Goal: Task Accomplishment & Management: Manage account settings

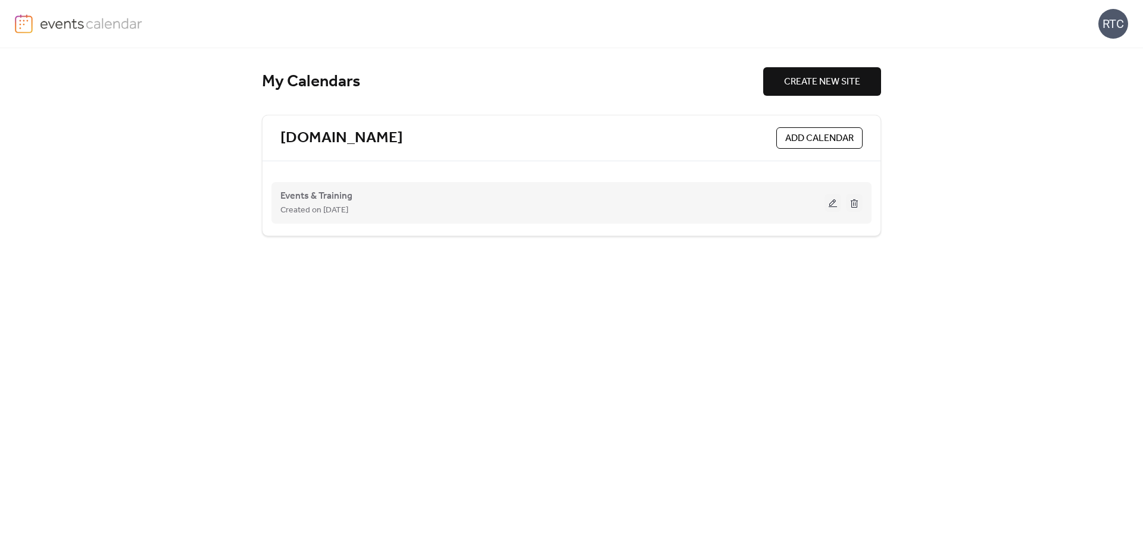
click at [842, 208] on div "Events & Training Created on [DATE]" at bounding box center [571, 203] width 582 height 48
click at [833, 207] on button at bounding box center [833, 203] width 17 height 18
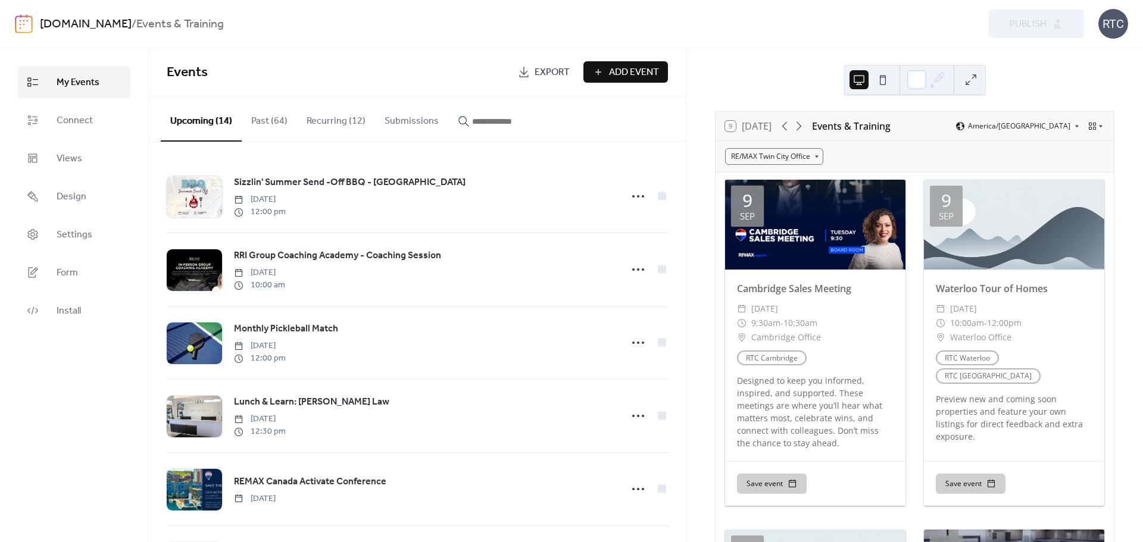
click at [324, 113] on button "Recurring (12)" at bounding box center [336, 118] width 78 height 44
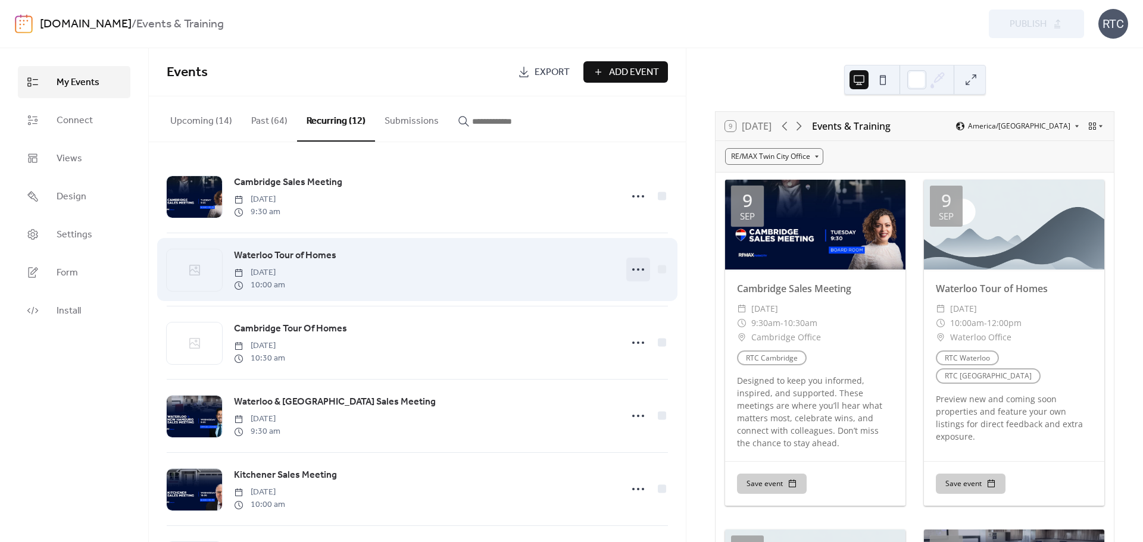
click at [633, 267] on icon at bounding box center [638, 269] width 19 height 19
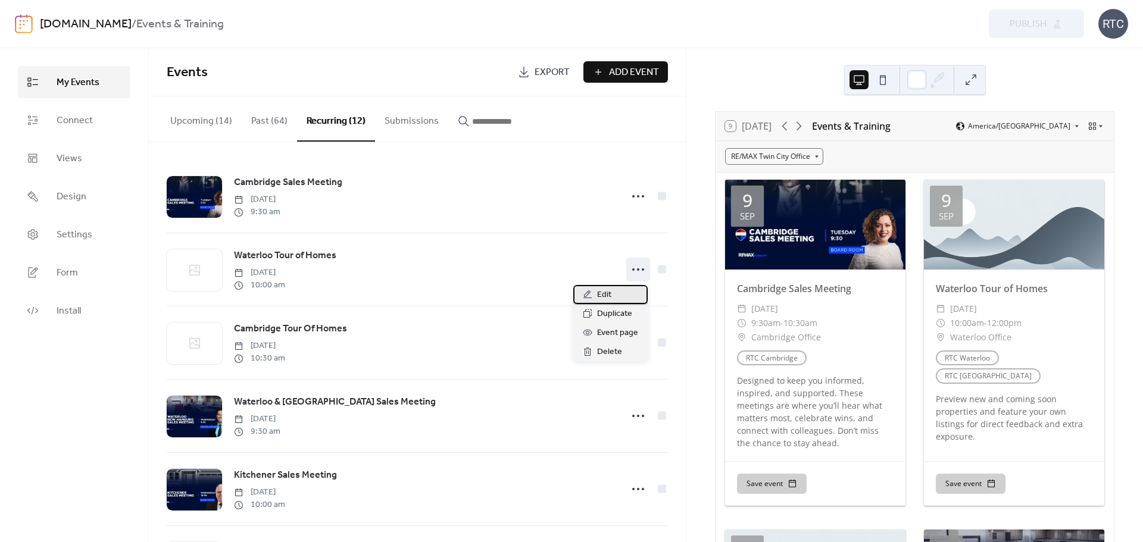
click at [611, 293] on span "Edit" at bounding box center [604, 295] width 14 height 14
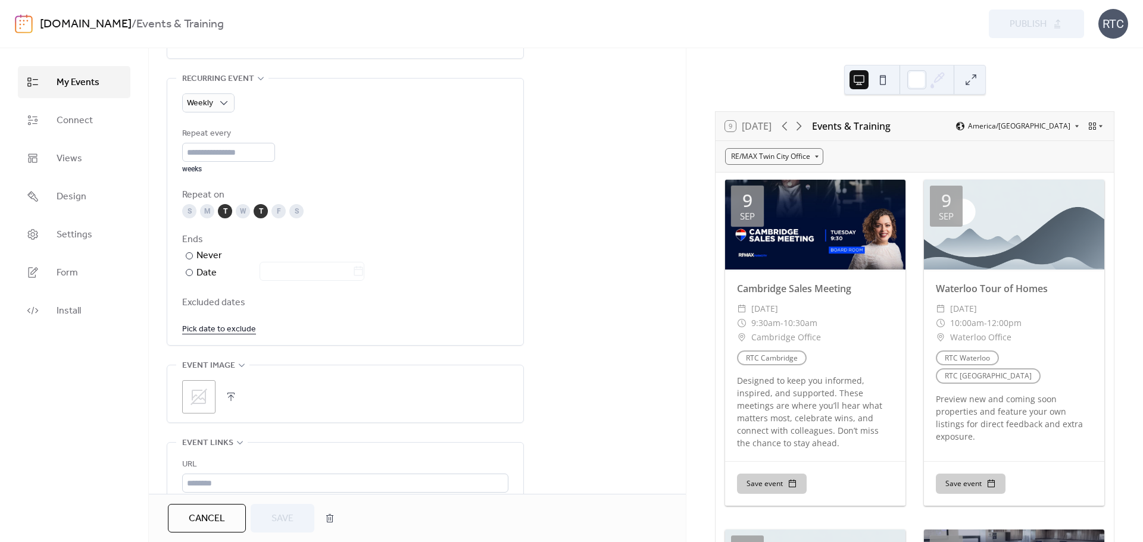
scroll to position [794, 0]
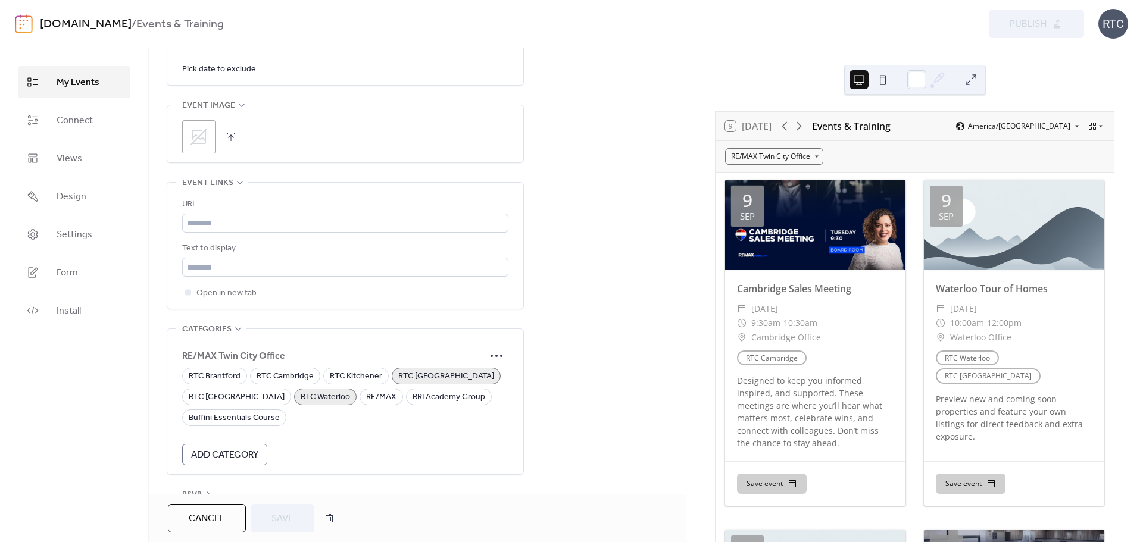
click at [203, 139] on icon at bounding box center [199, 137] width 17 height 17
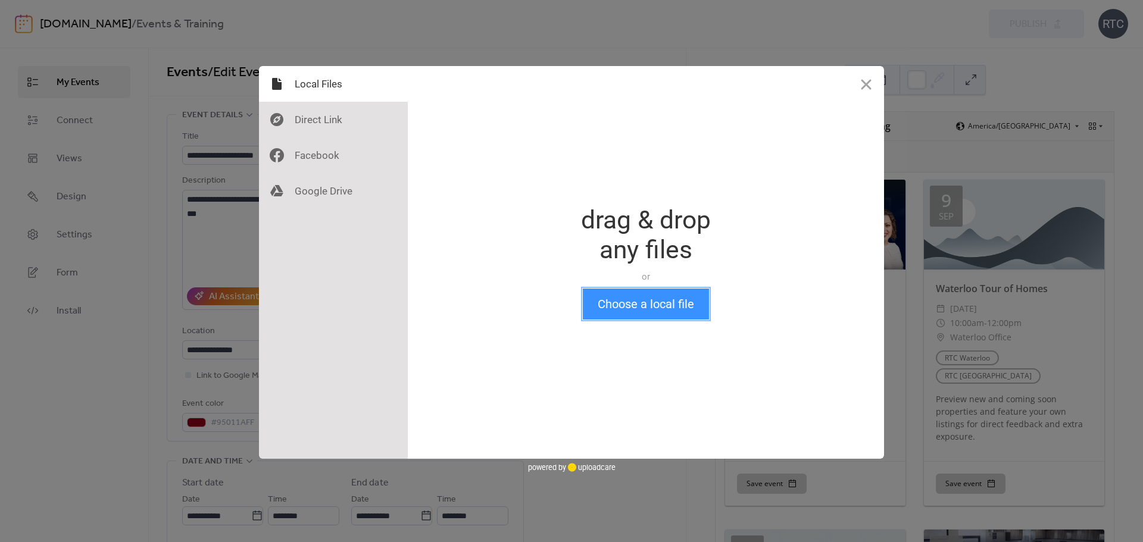
click at [623, 307] on button "Choose a local file" at bounding box center [646, 304] width 126 height 31
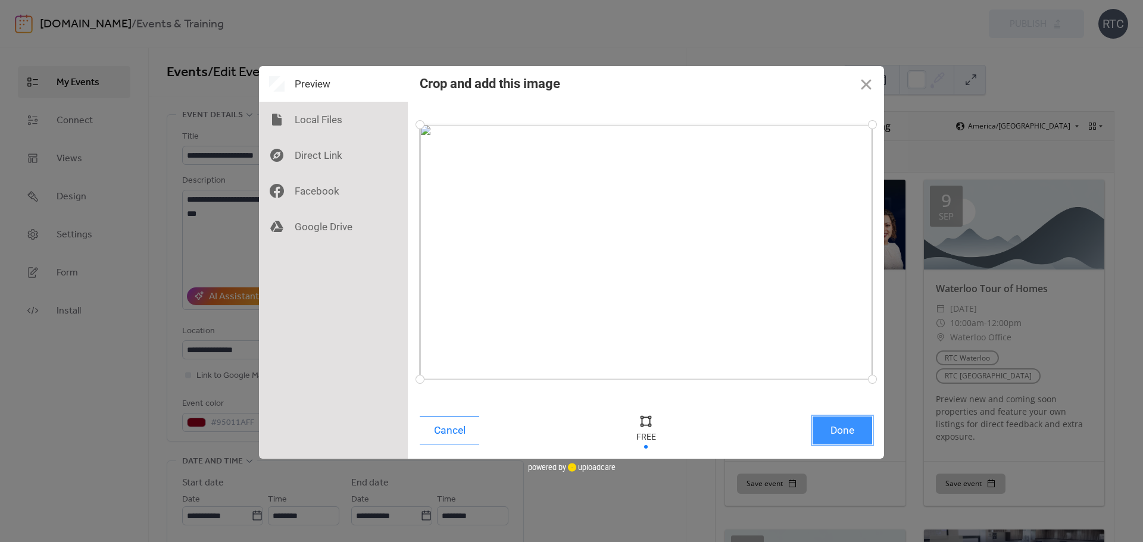
click at [835, 429] on button "Done" at bounding box center [843, 431] width 60 height 28
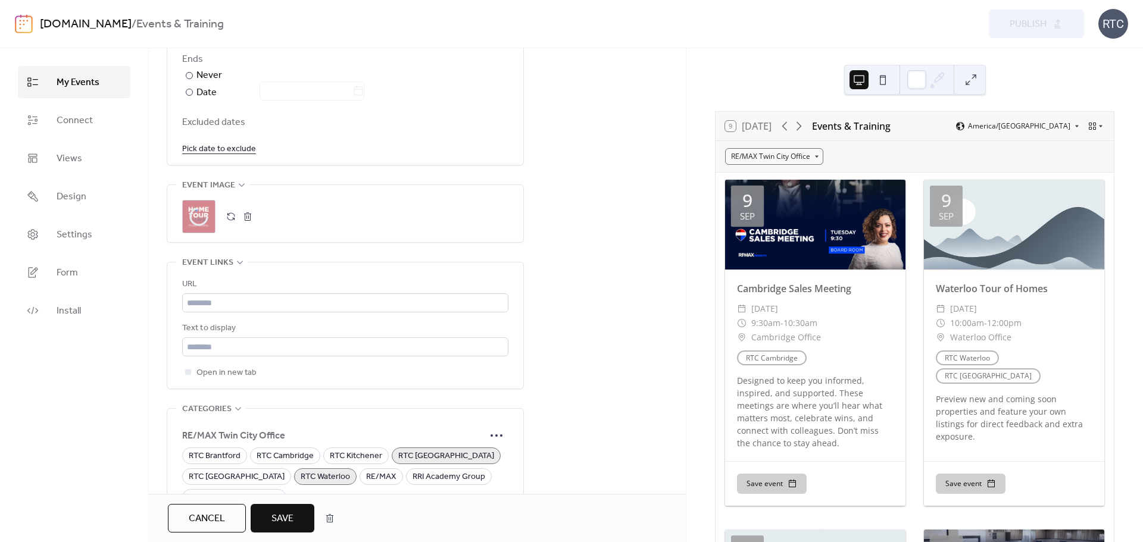
scroll to position [714, 0]
click at [271, 519] on button "Save" at bounding box center [283, 518] width 64 height 29
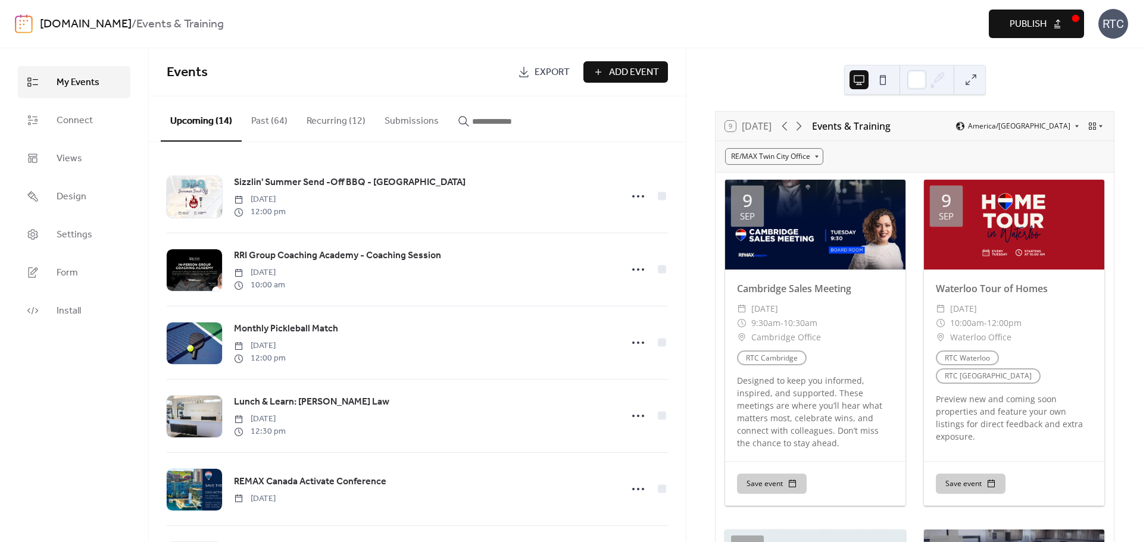
click at [1038, 17] on span "Publish" at bounding box center [1028, 24] width 37 height 14
click at [346, 124] on button "Recurring (12)" at bounding box center [336, 118] width 78 height 44
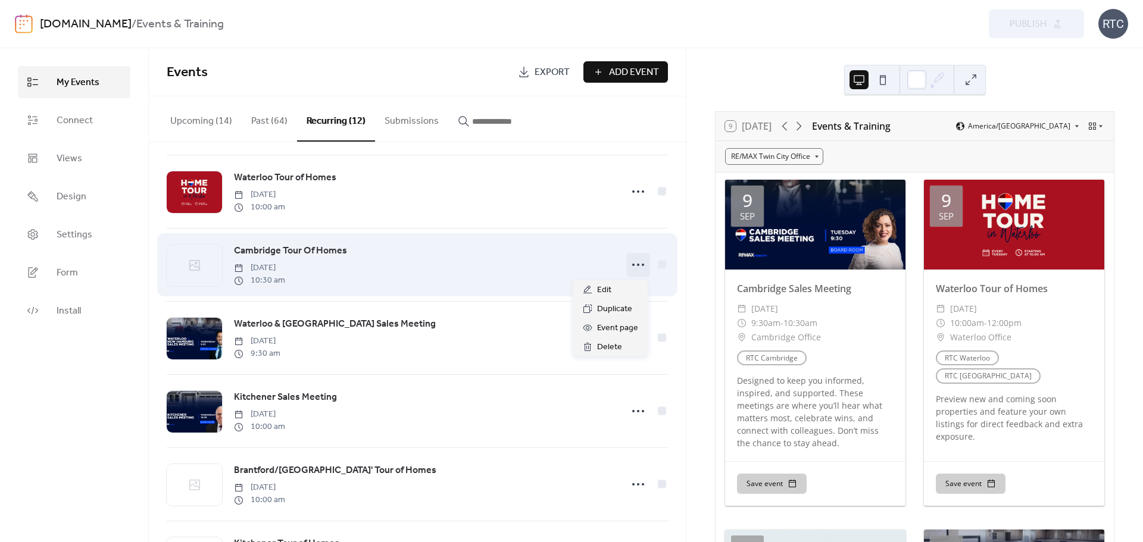
scroll to position [79, 0]
click at [641, 267] on icon at bounding box center [638, 264] width 19 height 19
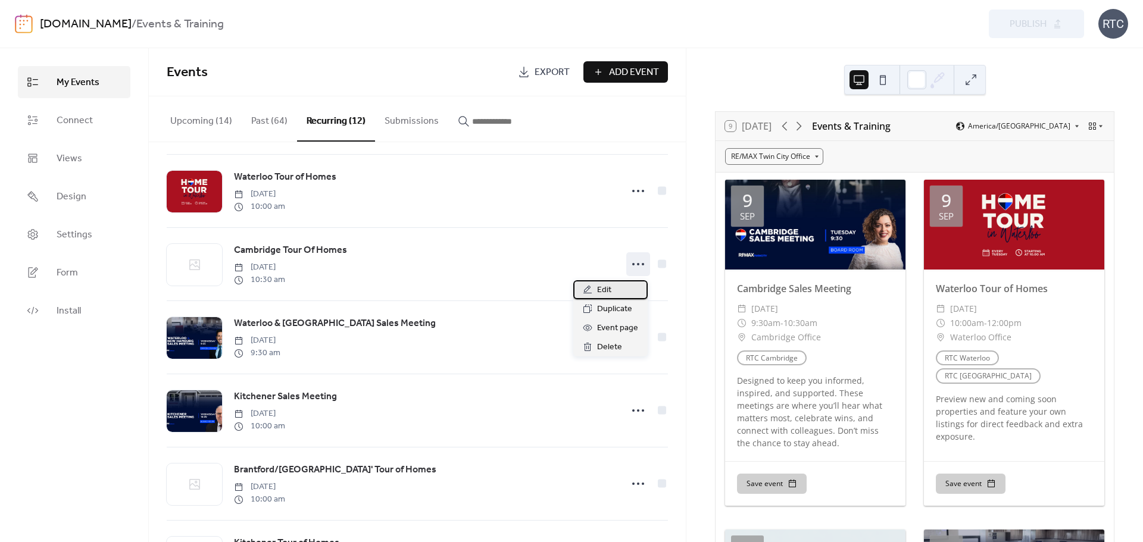
click at [611, 288] on div "Edit" at bounding box center [610, 289] width 74 height 19
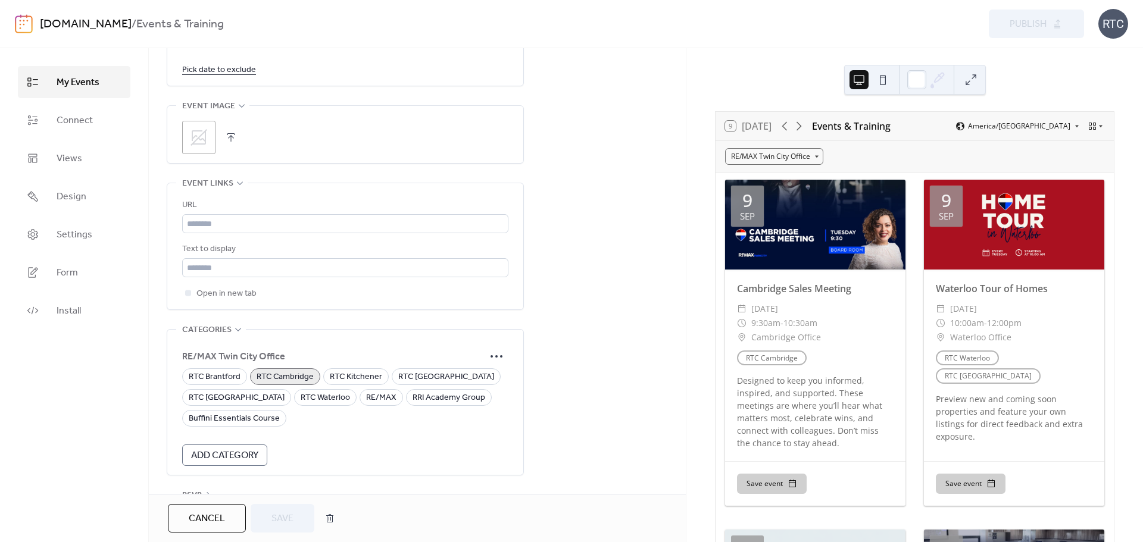
scroll to position [794, 0]
click at [226, 136] on button "button" at bounding box center [231, 137] width 17 height 17
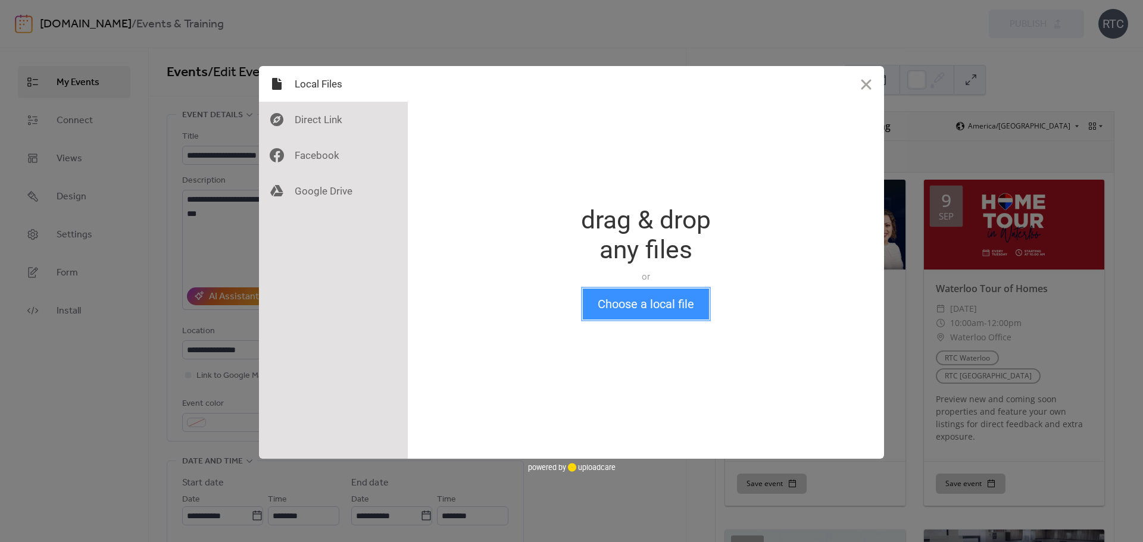
click at [626, 293] on button "Choose a local file" at bounding box center [646, 304] width 126 height 31
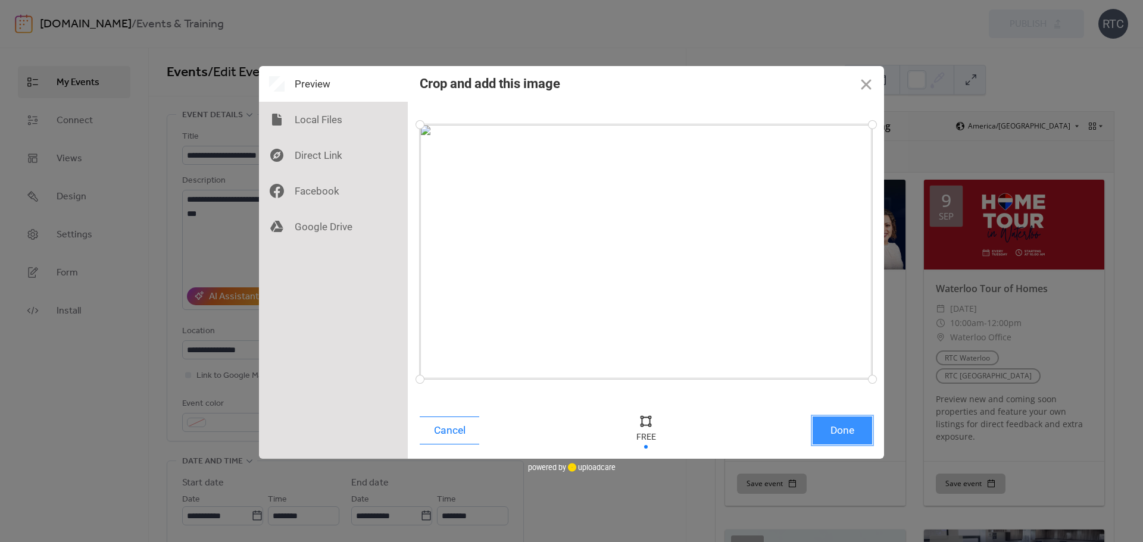
click at [857, 430] on button "Done" at bounding box center [843, 431] width 60 height 28
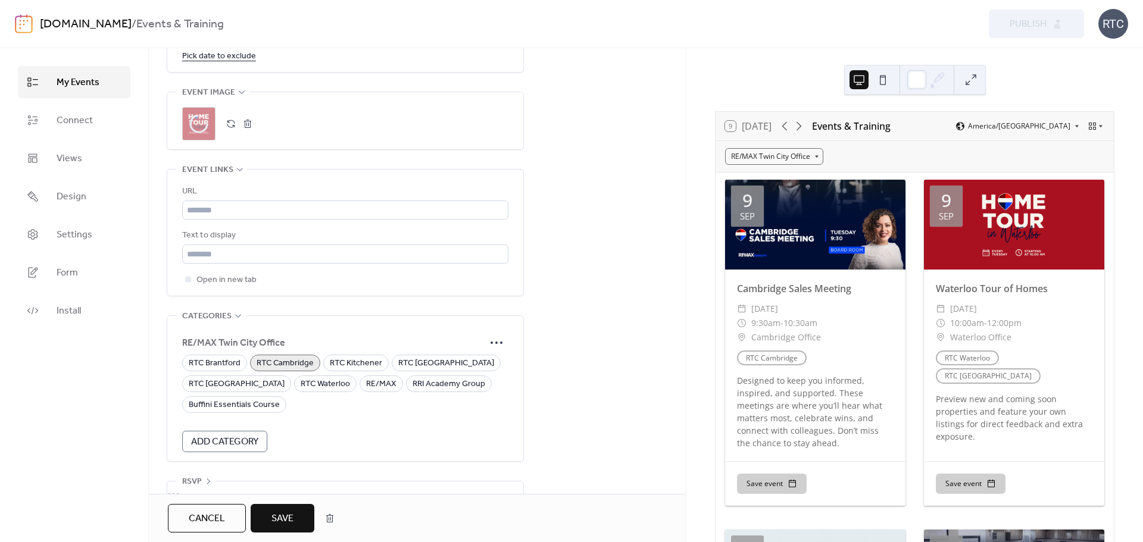
scroll to position [835, 0]
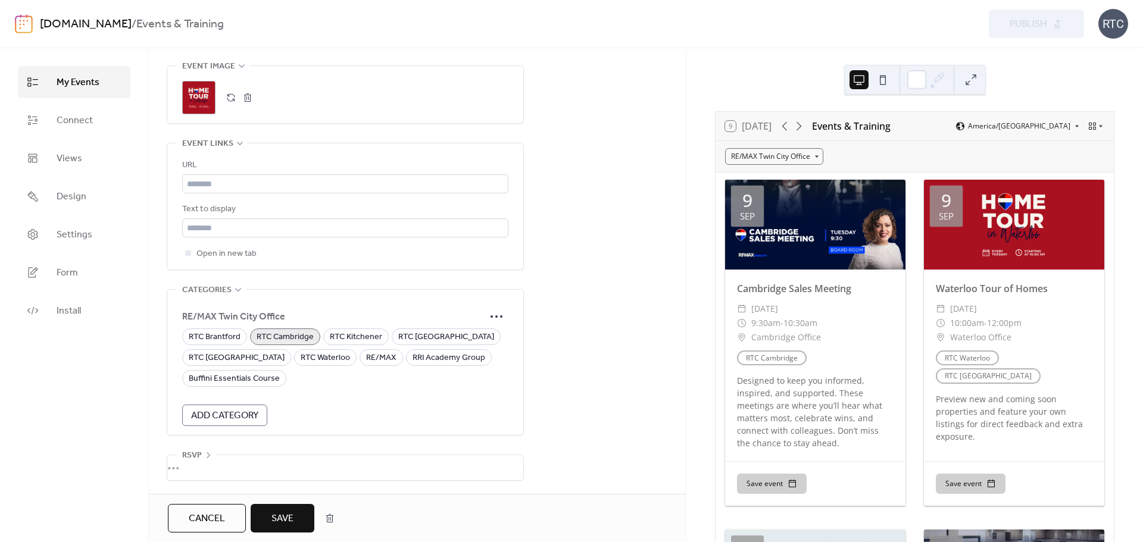
click at [199, 305] on div "RE/MAX Twin City Office" at bounding box center [345, 317] width 326 height 24
click at [198, 314] on span "RE/MAX Twin City Office" at bounding box center [333, 317] width 302 height 14
click at [491, 317] on icon at bounding box center [496, 316] width 19 height 19
click at [491, 332] on div "Edit" at bounding box center [480, 338] width 58 height 19
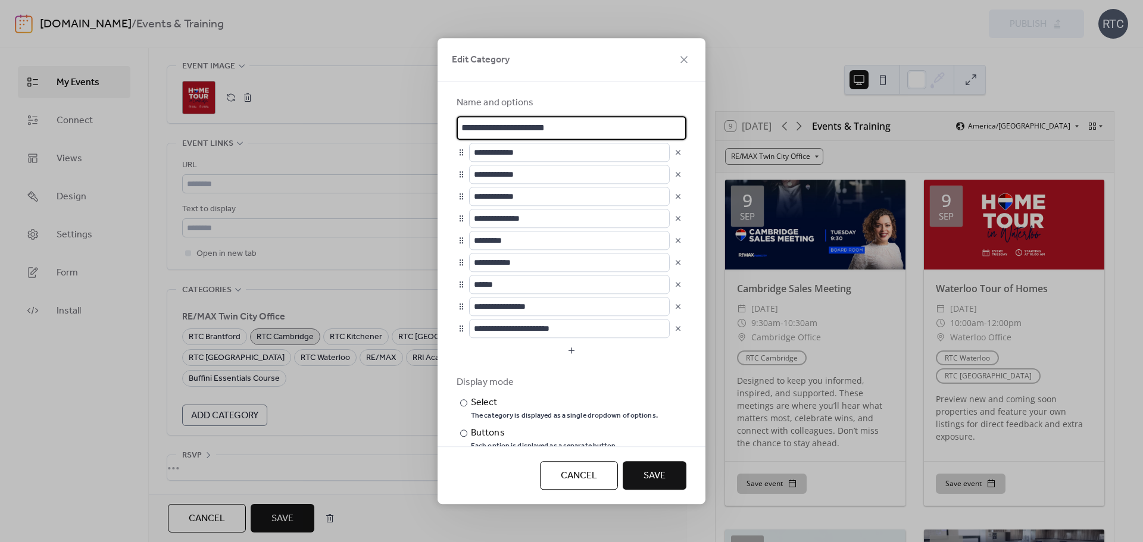
click at [480, 125] on input "**********" at bounding box center [572, 128] width 230 height 24
click at [477, 132] on input "**********" at bounding box center [572, 128] width 230 height 24
type input "**********"
click at [647, 469] on span "Save" at bounding box center [655, 476] width 22 height 14
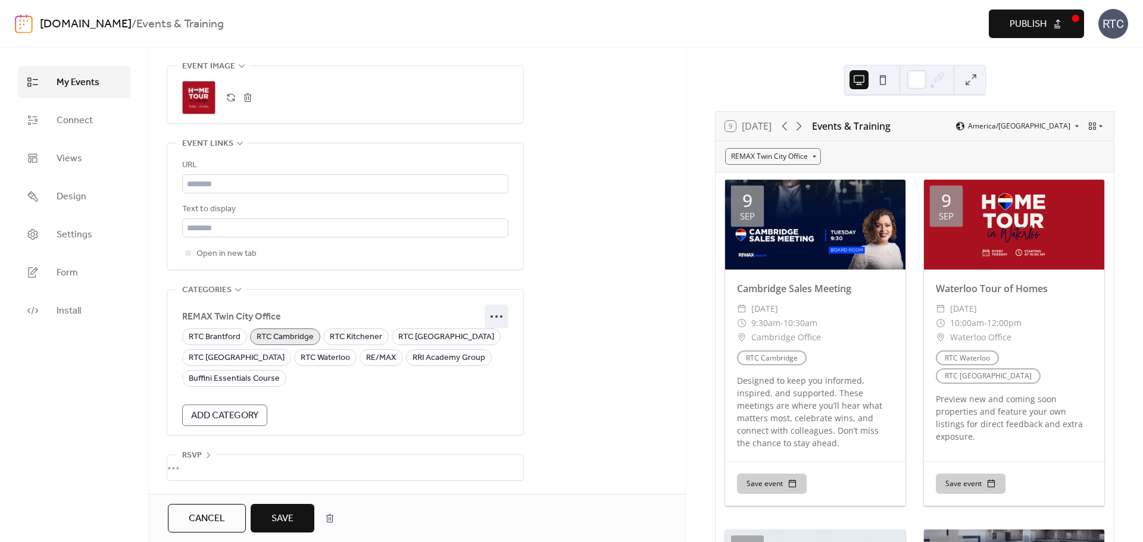
click at [490, 308] on icon at bounding box center [496, 316] width 19 height 19
click at [486, 336] on span "Edit" at bounding box center [482, 339] width 14 height 14
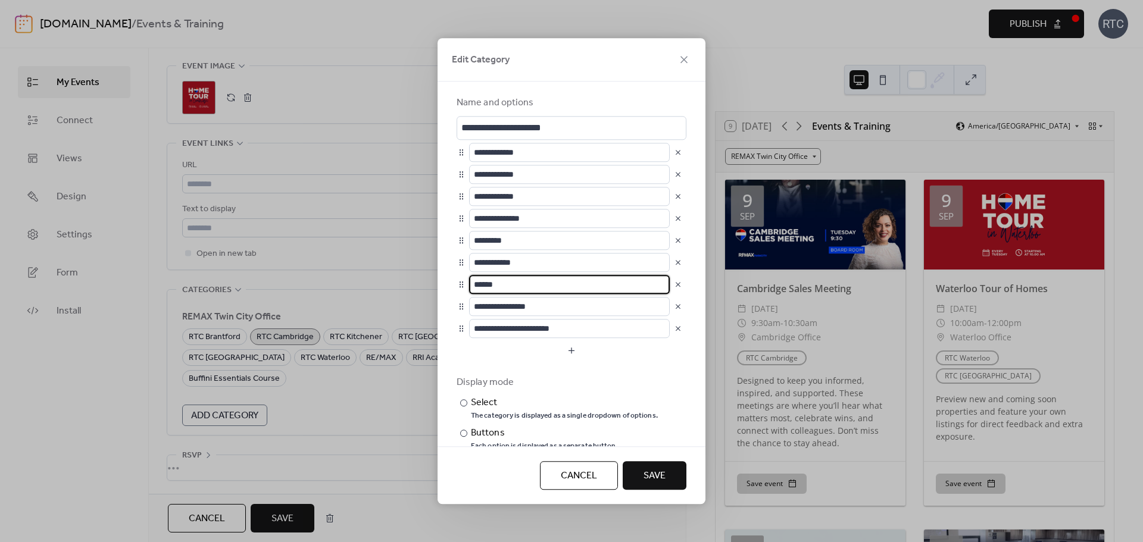
click at [490, 283] on input "******" at bounding box center [569, 284] width 201 height 19
type input "*****"
click at [679, 482] on button "Save" at bounding box center [655, 475] width 64 height 29
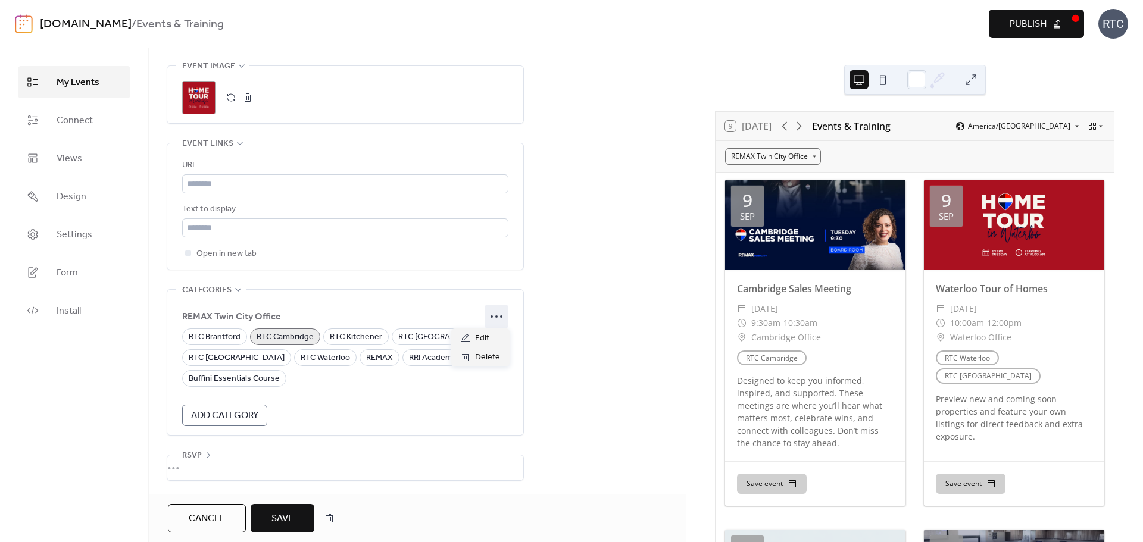
click at [500, 312] on icon at bounding box center [496, 316] width 19 height 19
click at [483, 337] on span "Edit" at bounding box center [482, 339] width 14 height 14
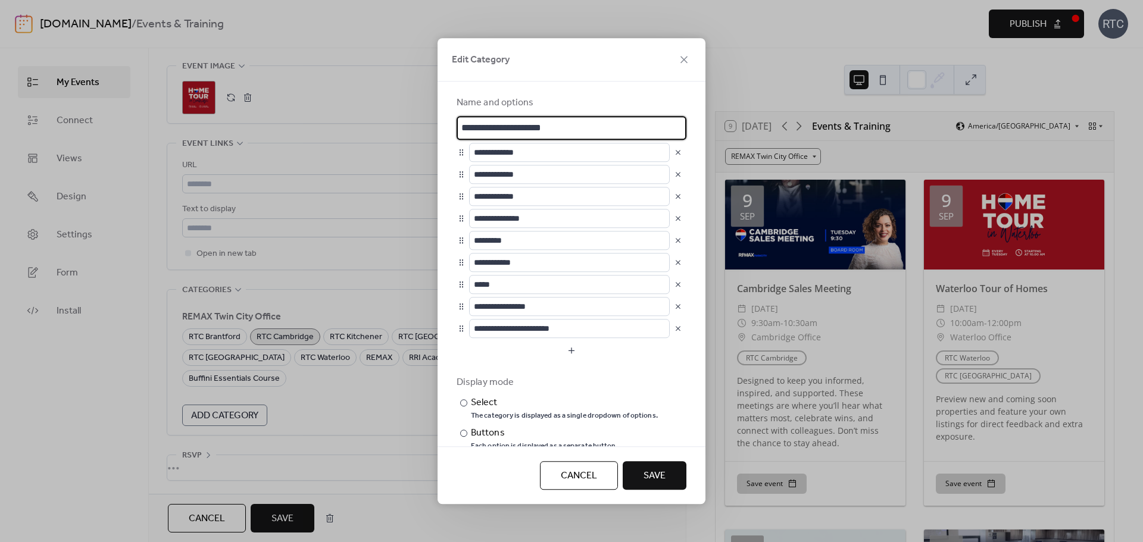
click at [672, 326] on button "button" at bounding box center [678, 328] width 17 height 17
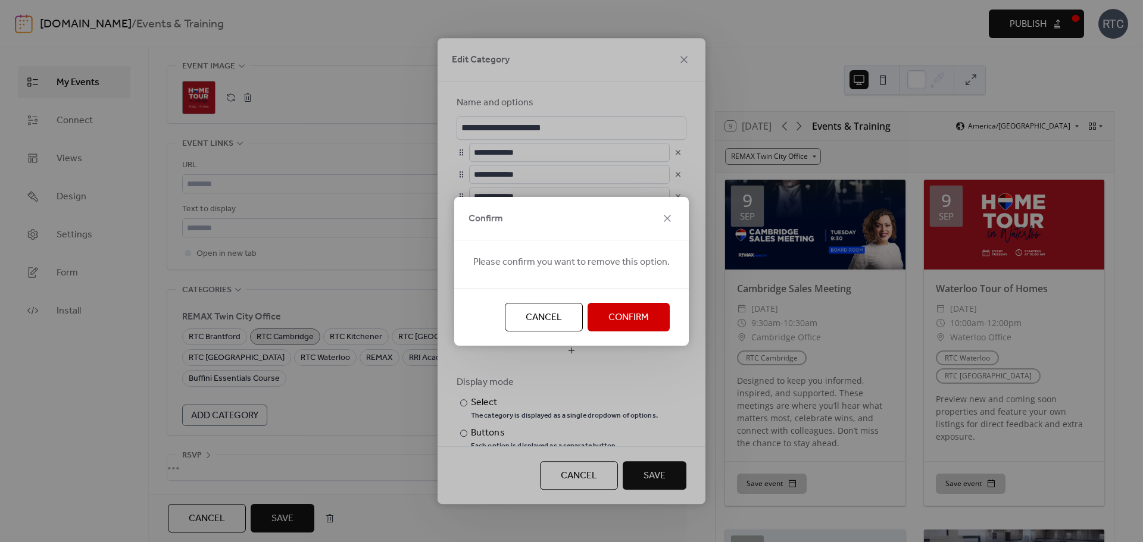
click at [608, 316] on span "Confirm" at bounding box center [628, 318] width 40 height 14
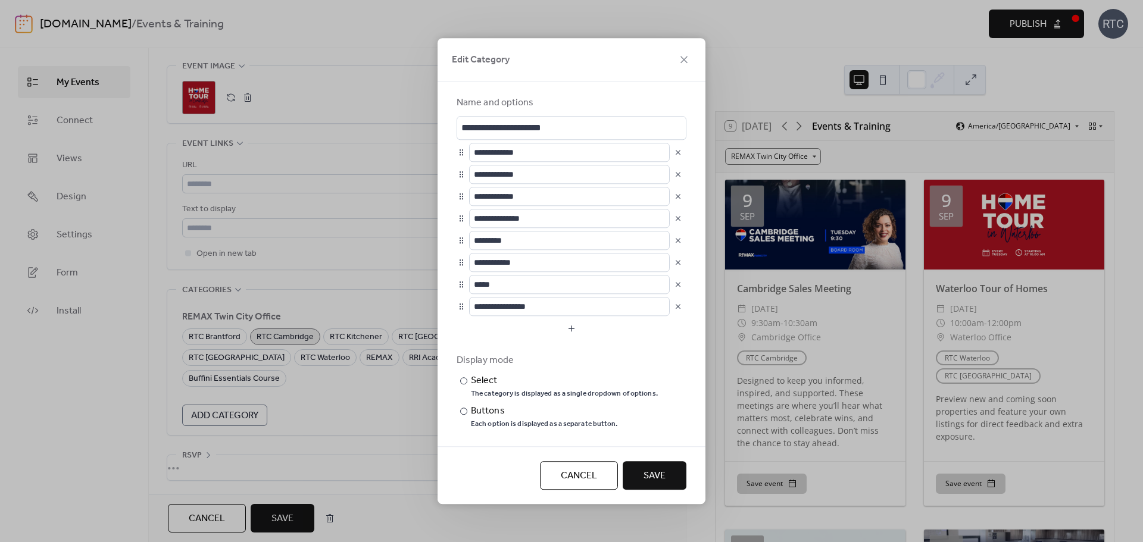
click at [670, 307] on button "button" at bounding box center [678, 306] width 17 height 17
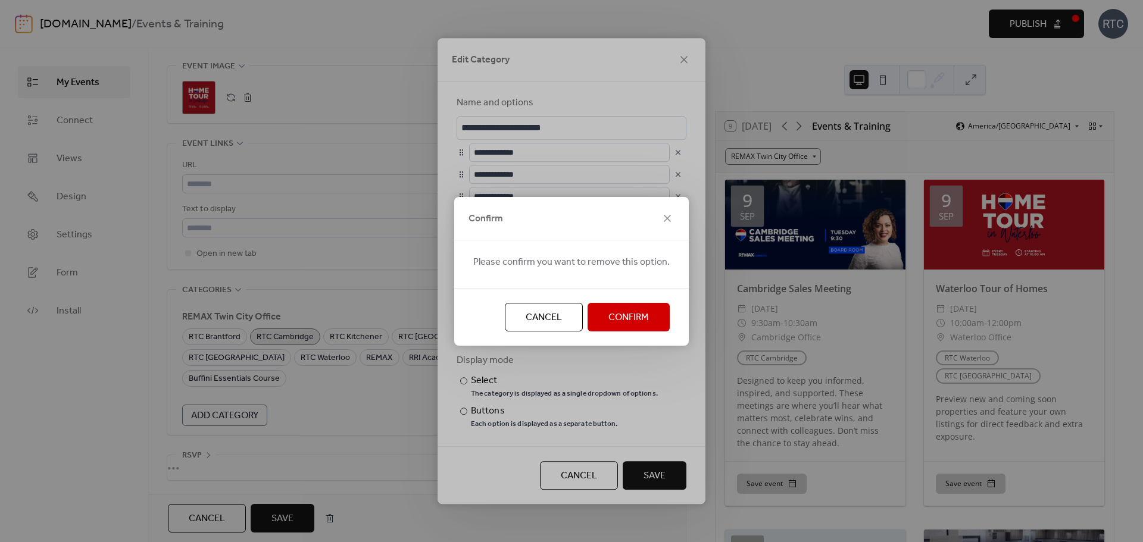
click at [608, 314] on span "Confirm" at bounding box center [628, 318] width 40 height 14
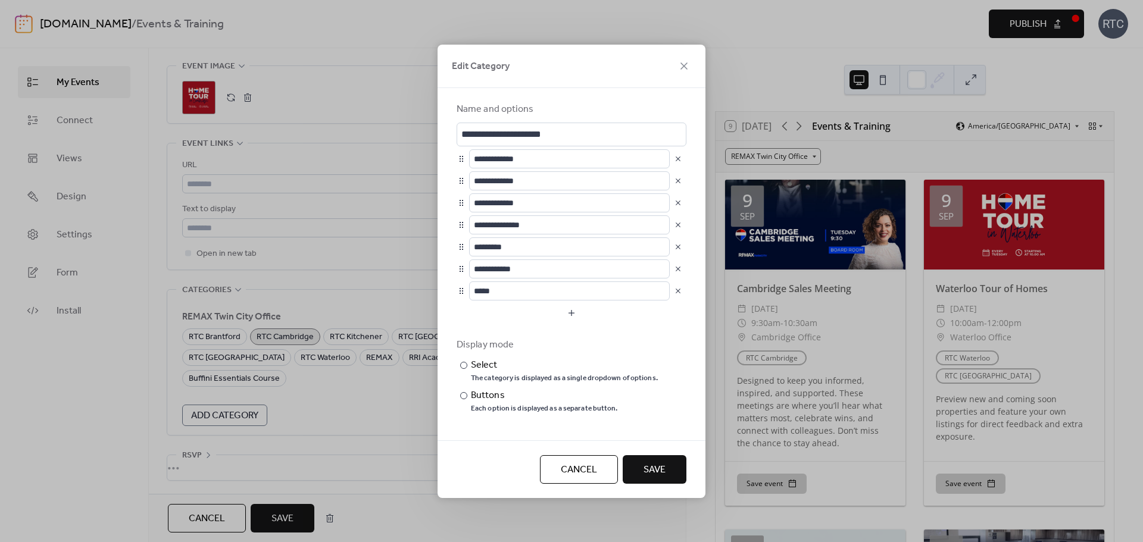
click at [659, 475] on span "Save" at bounding box center [655, 470] width 22 height 14
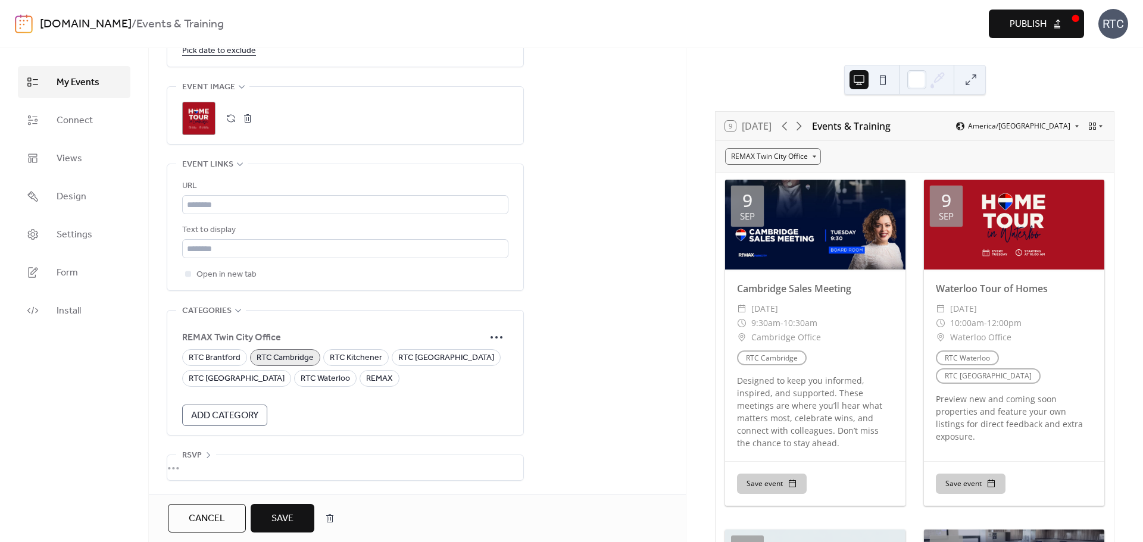
click at [278, 515] on span "Save" at bounding box center [282, 519] width 22 height 14
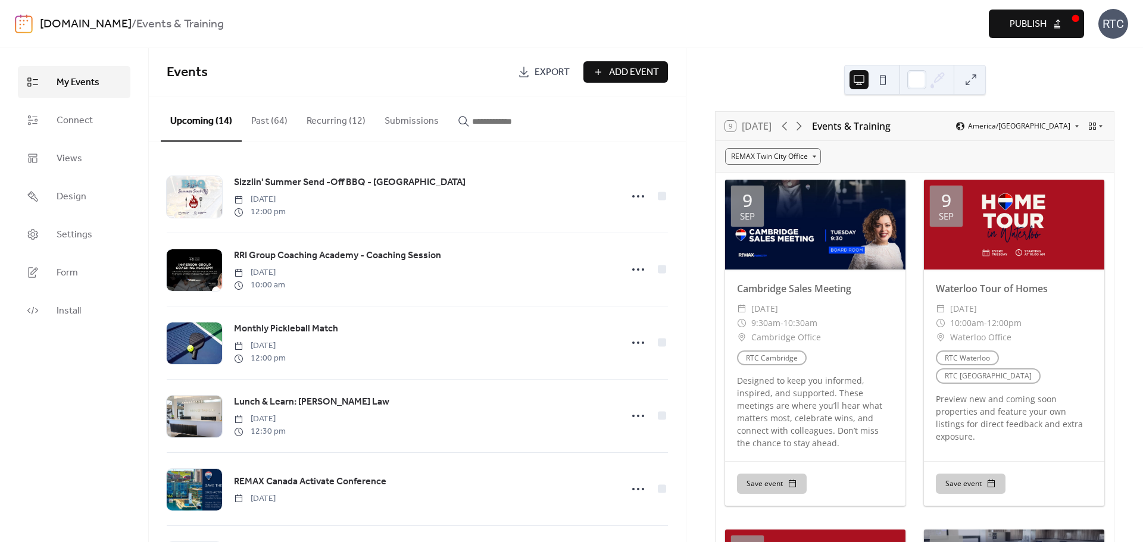
drag, startPoint x: 333, startPoint y: 102, endPoint x: 333, endPoint y: 117, distance: 14.3
click at [333, 102] on button "Recurring (12)" at bounding box center [336, 118] width 78 height 44
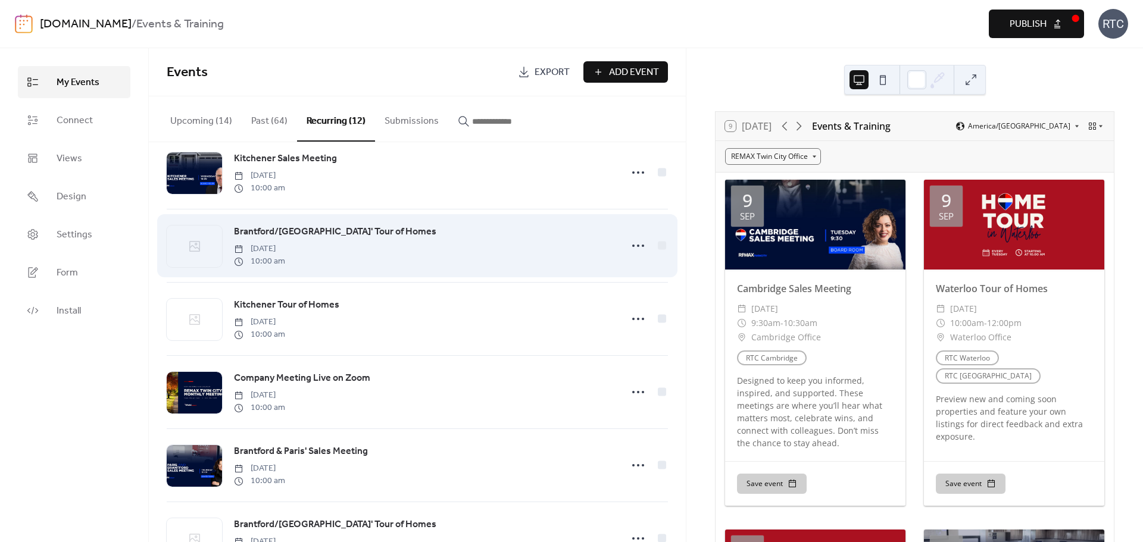
scroll to position [317, 0]
click at [632, 251] on icon at bounding box center [638, 245] width 19 height 19
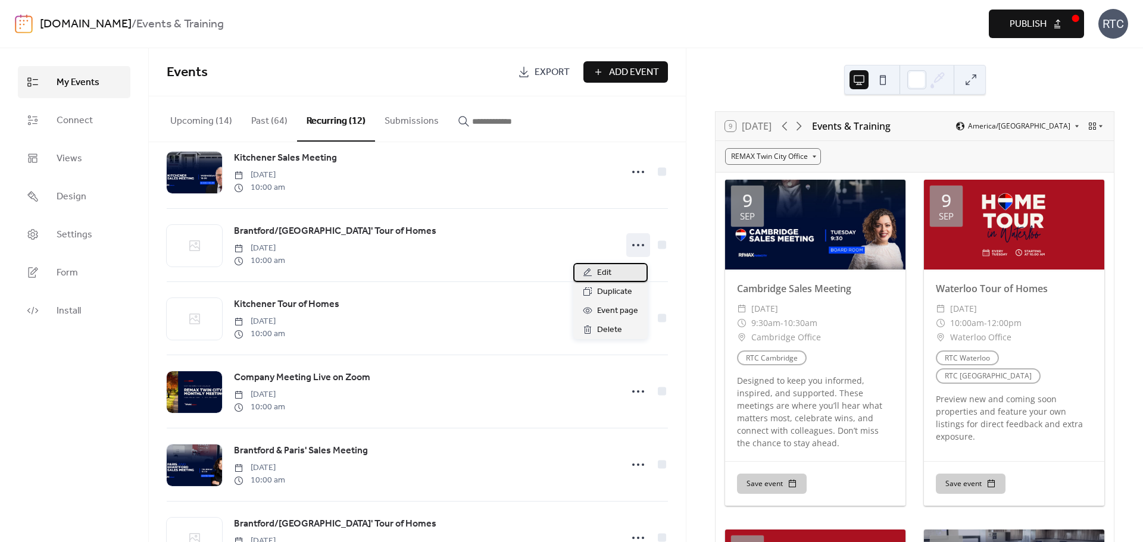
click at [619, 273] on div "Edit" at bounding box center [610, 272] width 74 height 19
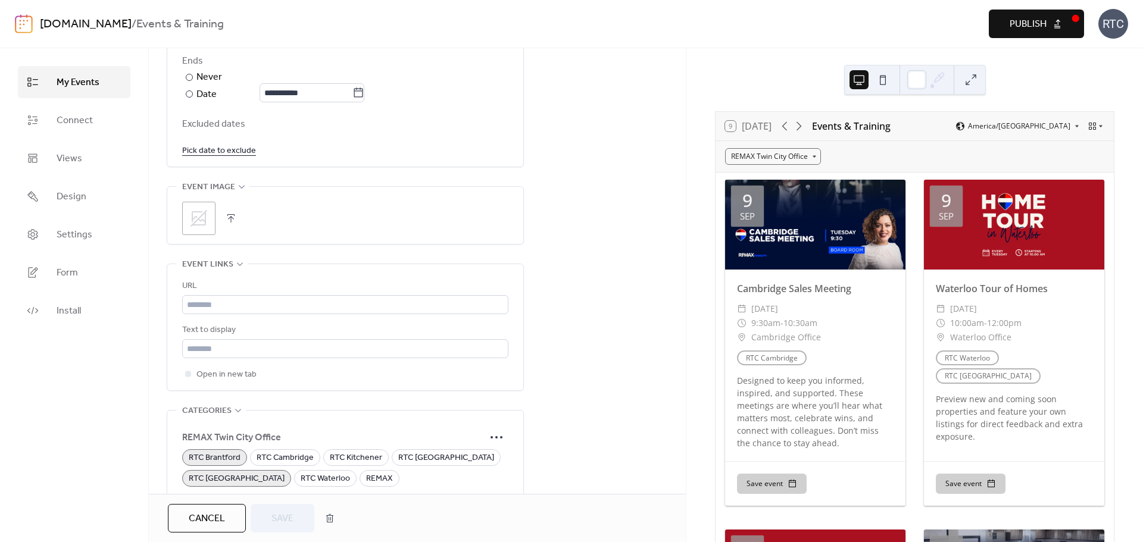
scroll to position [714, 0]
click at [210, 213] on div ";" at bounding box center [198, 216] width 33 height 33
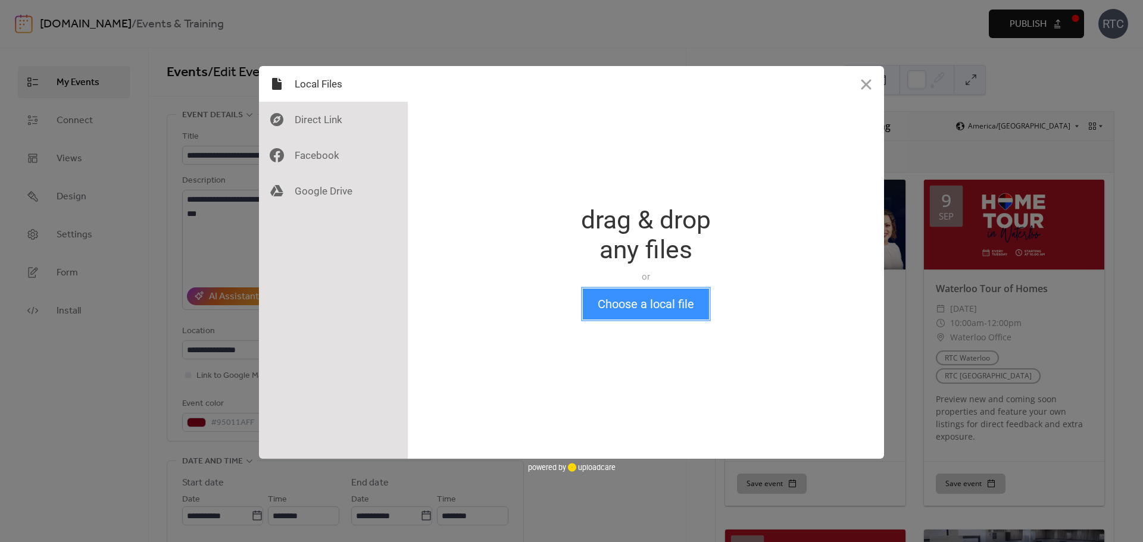
click at [622, 314] on button "Choose a local file" at bounding box center [646, 304] width 126 height 31
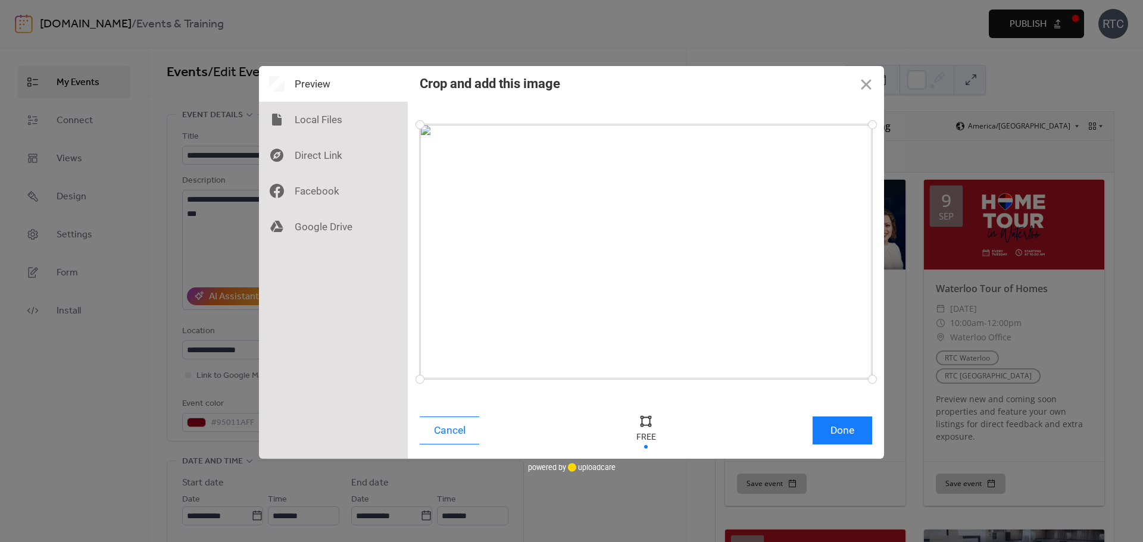
click at [850, 451] on div "Cancel Done" at bounding box center [646, 433] width 476 height 51
click at [855, 437] on button "Done" at bounding box center [843, 431] width 60 height 28
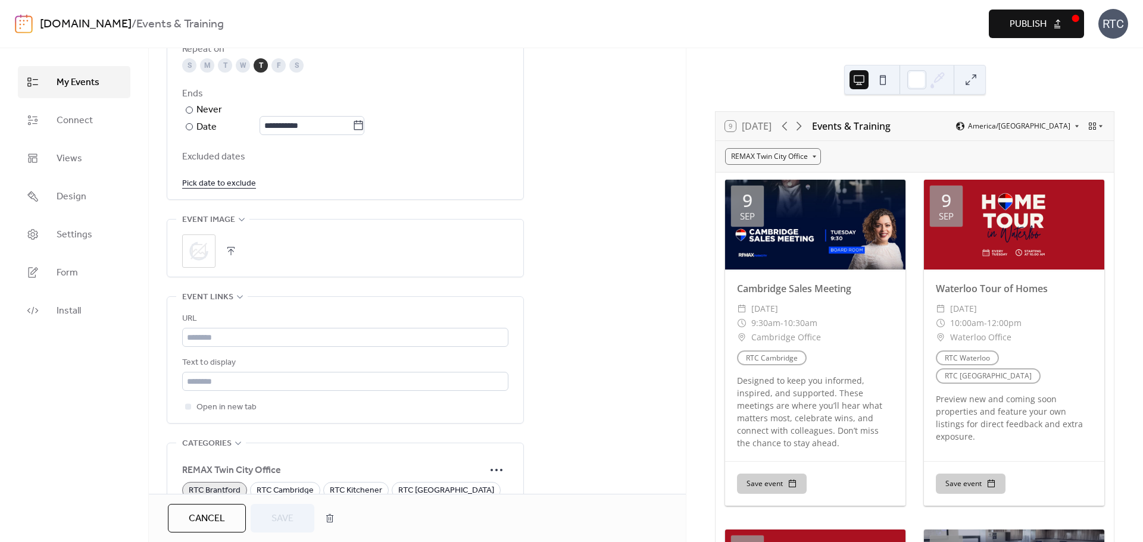
scroll to position [814, 0]
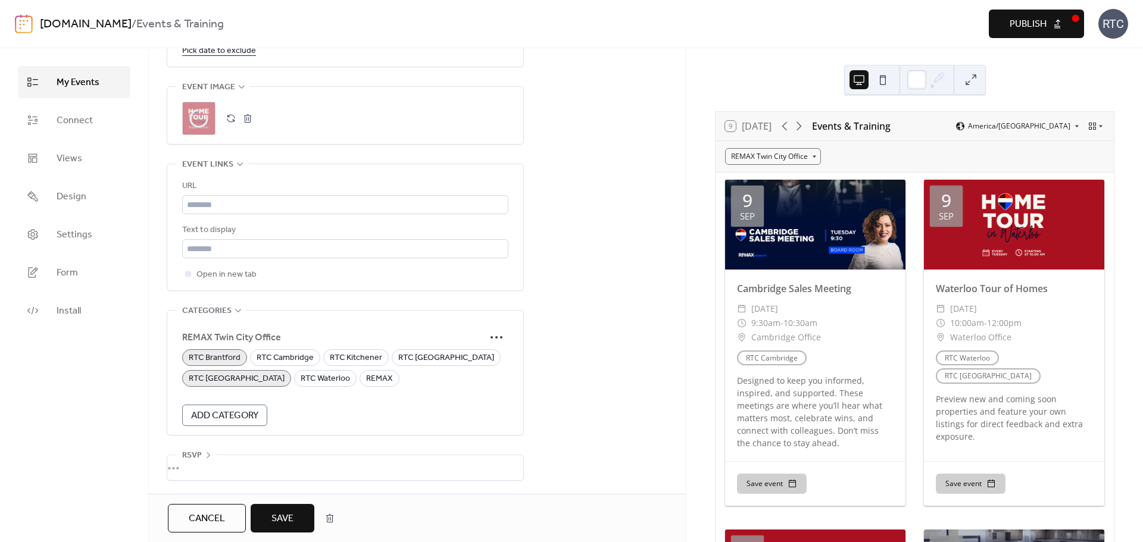
click at [283, 519] on span "Save" at bounding box center [282, 519] width 22 height 14
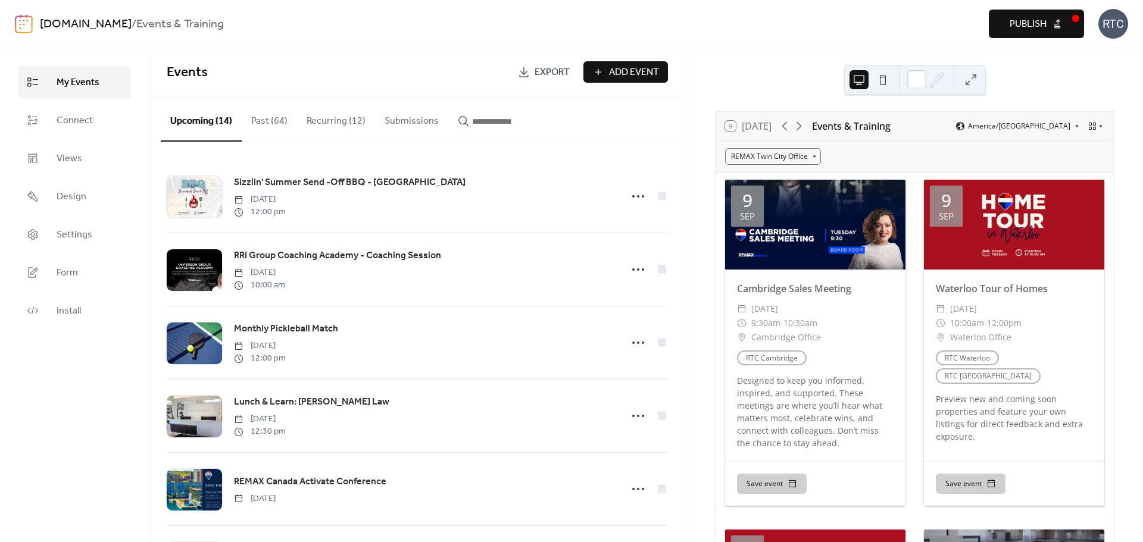
drag, startPoint x: 345, startPoint y: 113, endPoint x: 346, endPoint y: 125, distance: 12.0
click at [345, 113] on button "Recurring (12)" at bounding box center [336, 118] width 78 height 44
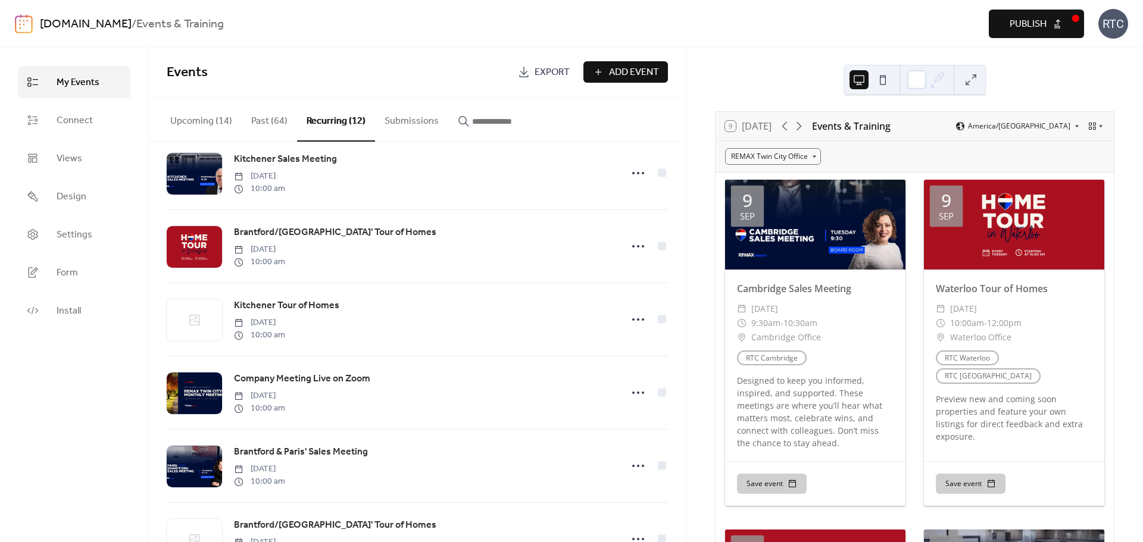
scroll to position [317, 0]
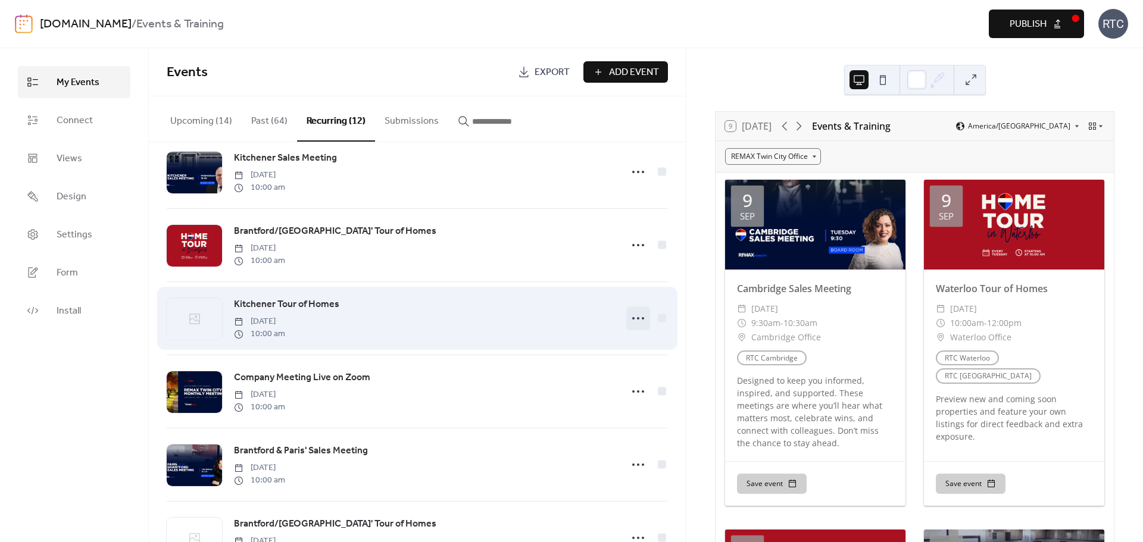
click at [633, 320] on icon at bounding box center [638, 318] width 19 height 19
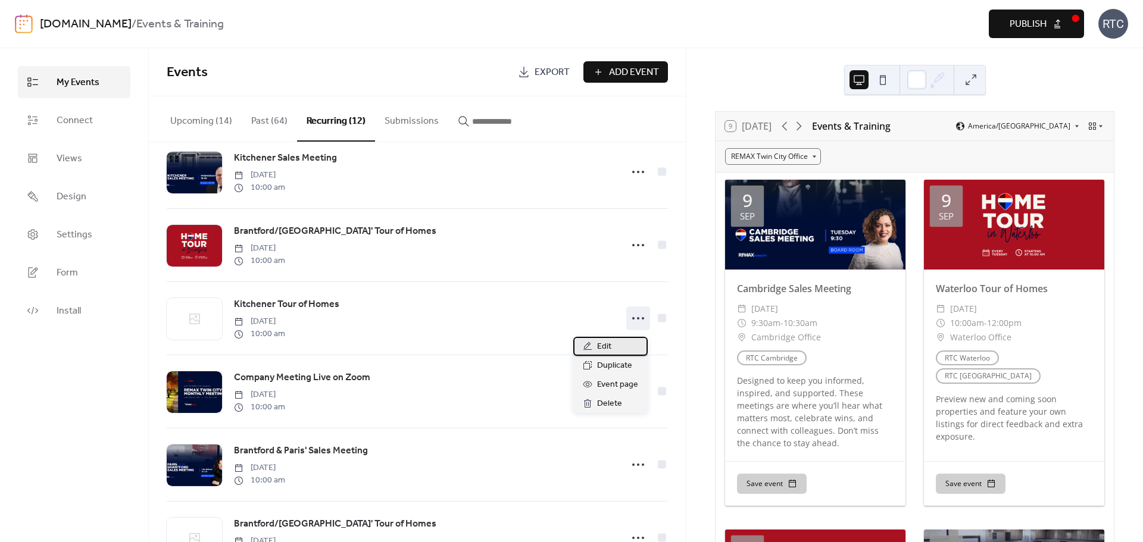
click at [617, 342] on div "Edit" at bounding box center [610, 346] width 74 height 19
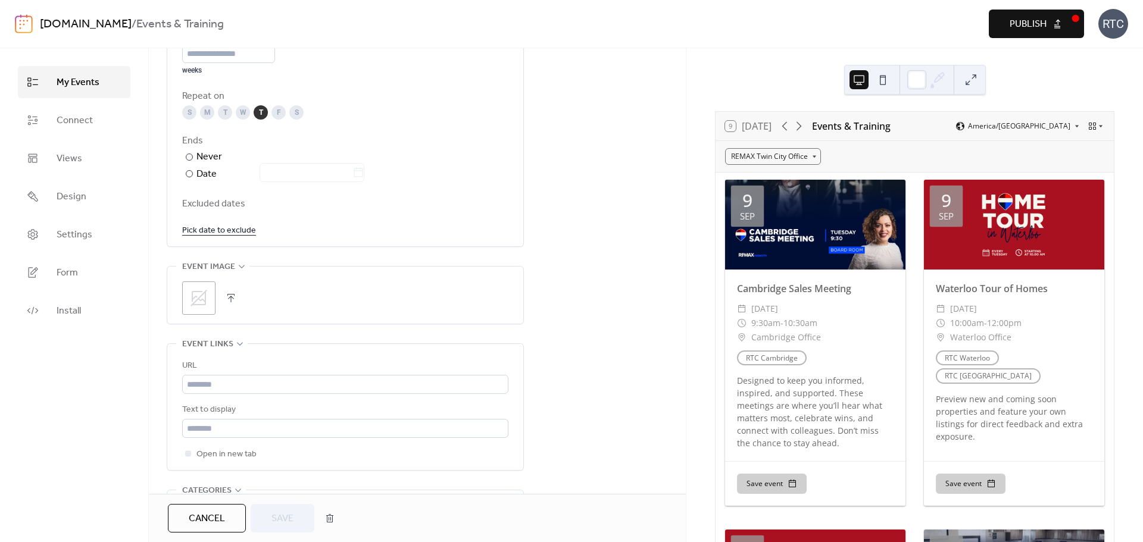
scroll to position [635, 0]
click at [235, 300] on button "button" at bounding box center [231, 296] width 17 height 17
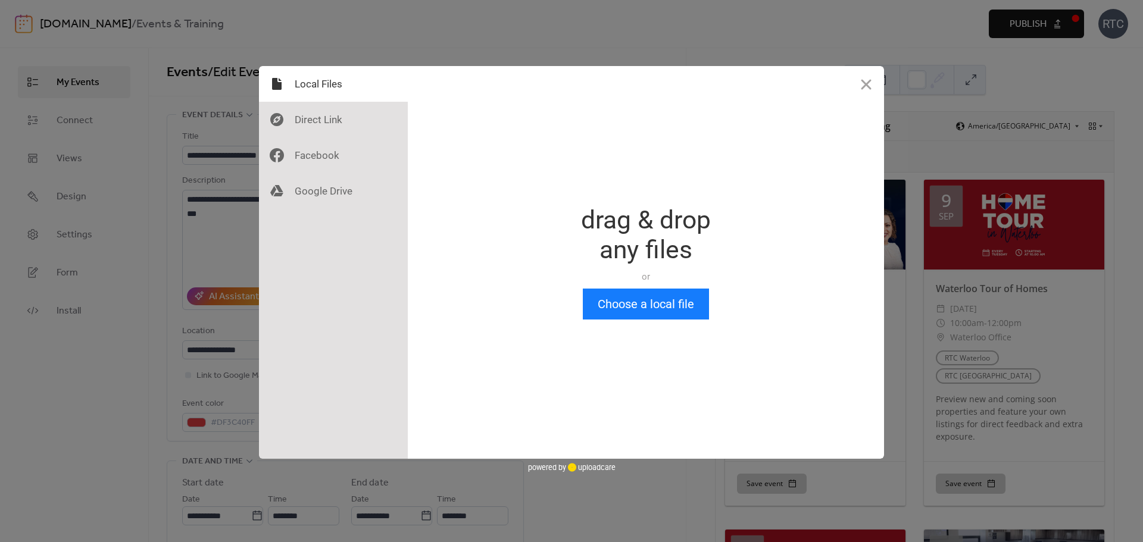
scroll to position [0, 0]
click at [623, 308] on button "Choose a local file" at bounding box center [646, 304] width 126 height 31
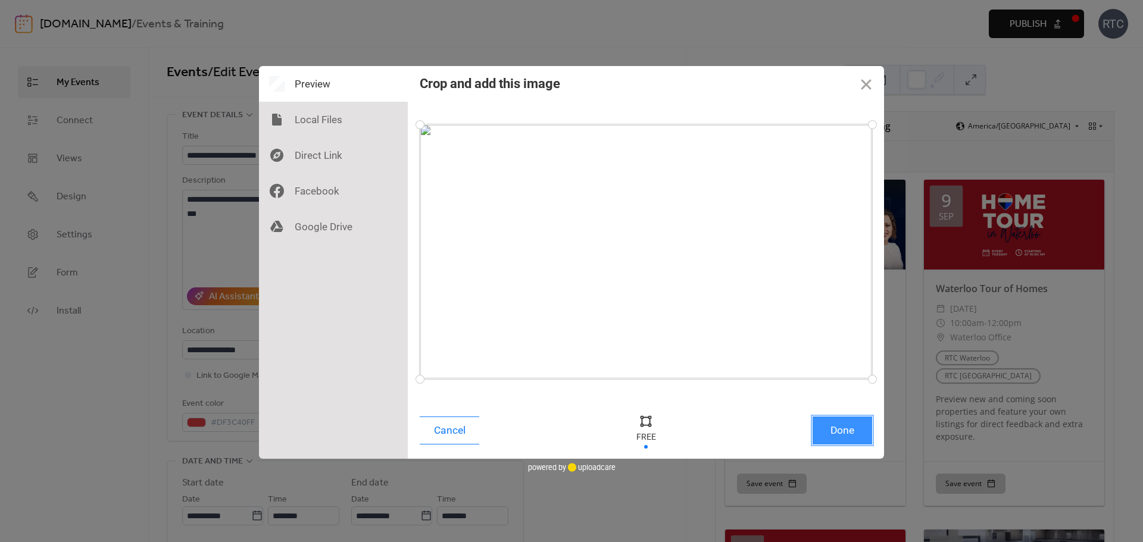
click at [838, 429] on button "Done" at bounding box center [843, 431] width 60 height 28
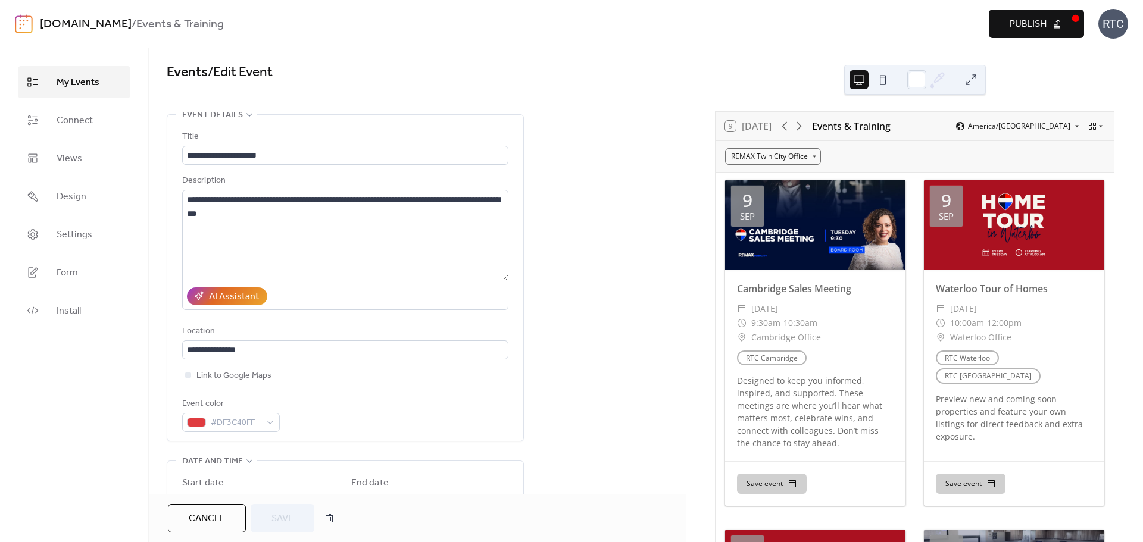
scroll to position [660, 0]
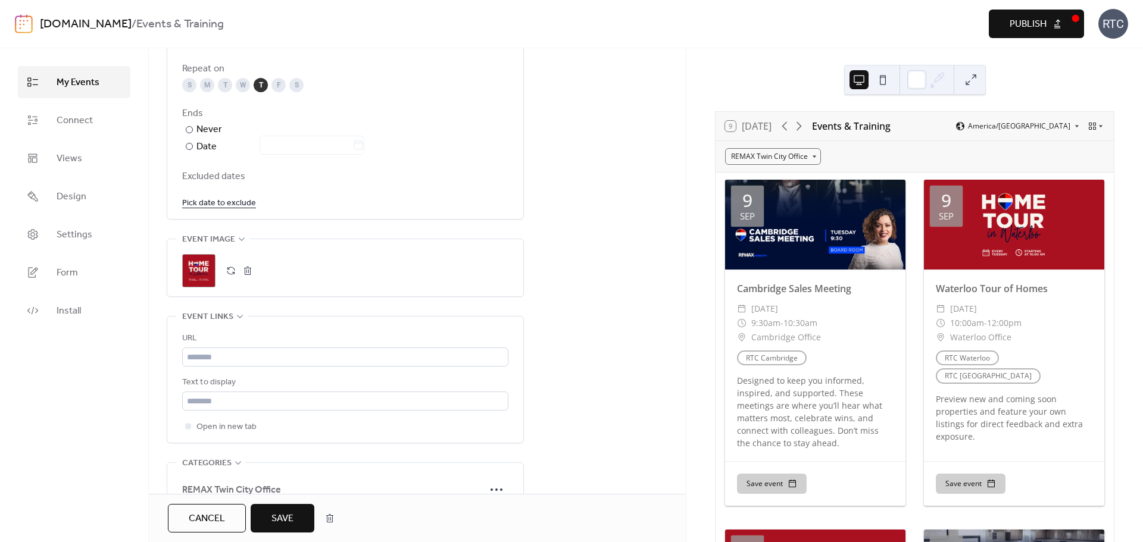
click at [273, 521] on span "Save" at bounding box center [282, 519] width 22 height 14
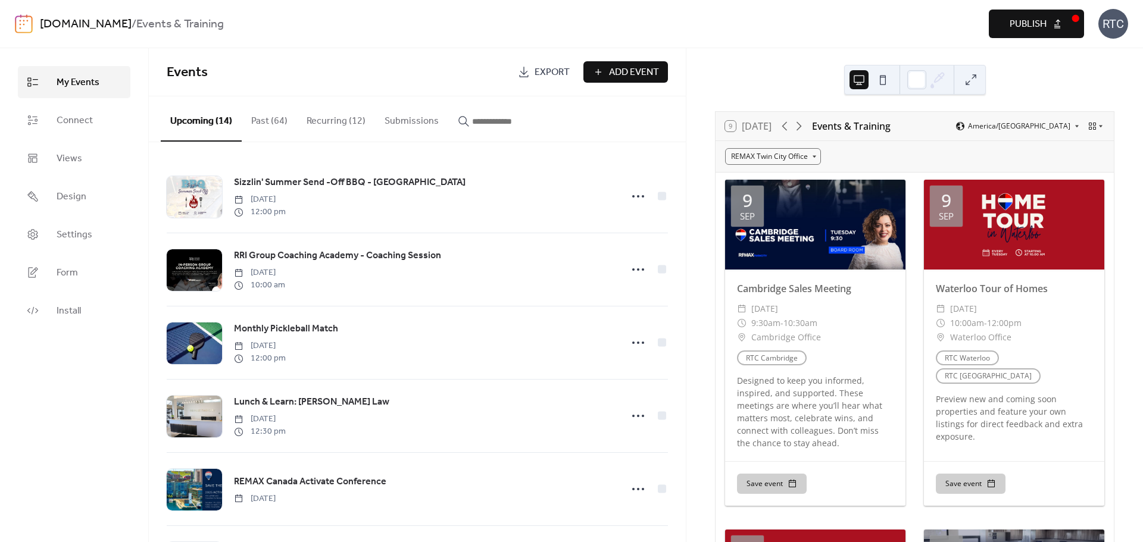
click at [1052, 14] on button "Publish" at bounding box center [1036, 24] width 95 height 29
click at [360, 132] on button "Recurring (12)" at bounding box center [336, 118] width 78 height 44
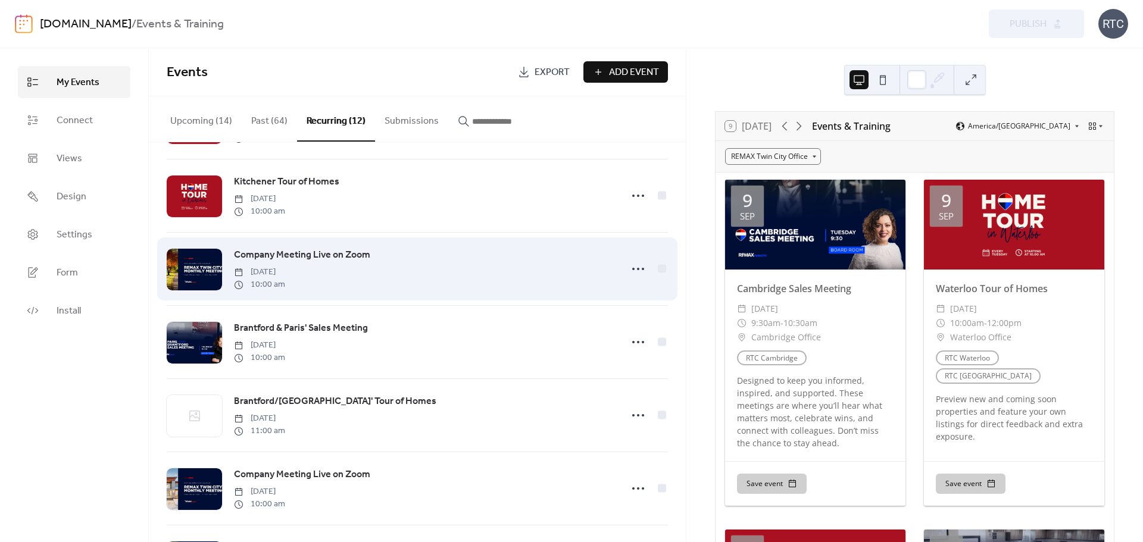
scroll to position [521, 0]
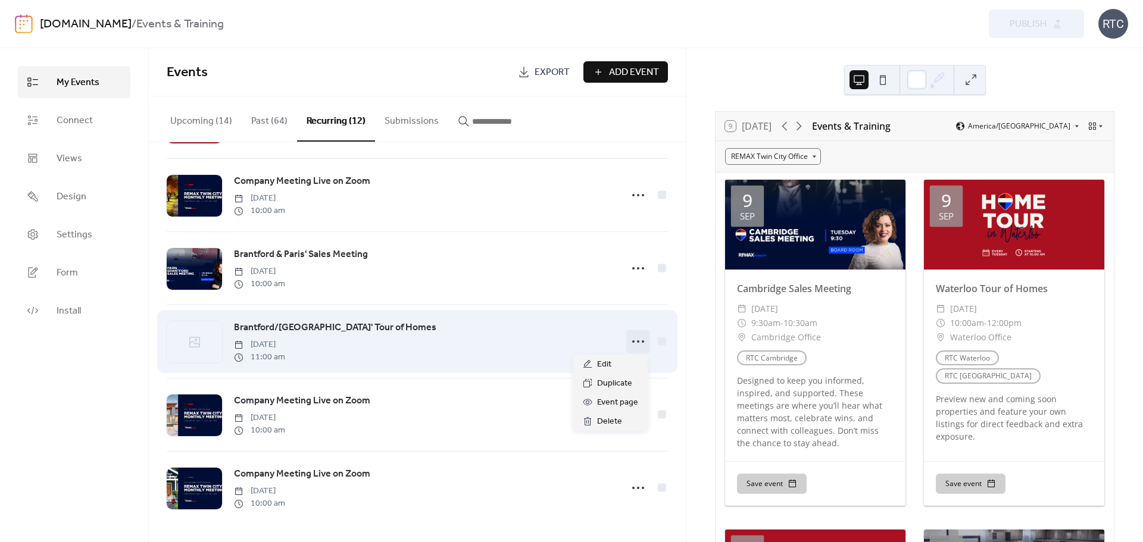
click at [636, 340] on icon at bounding box center [638, 341] width 19 height 19
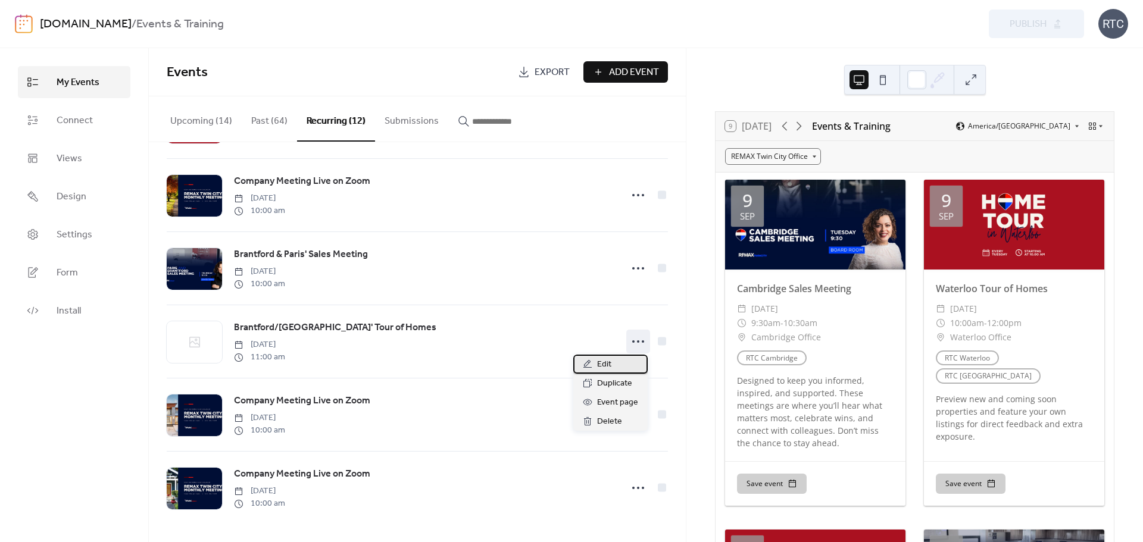
click at [605, 363] on span "Edit" at bounding box center [604, 365] width 14 height 14
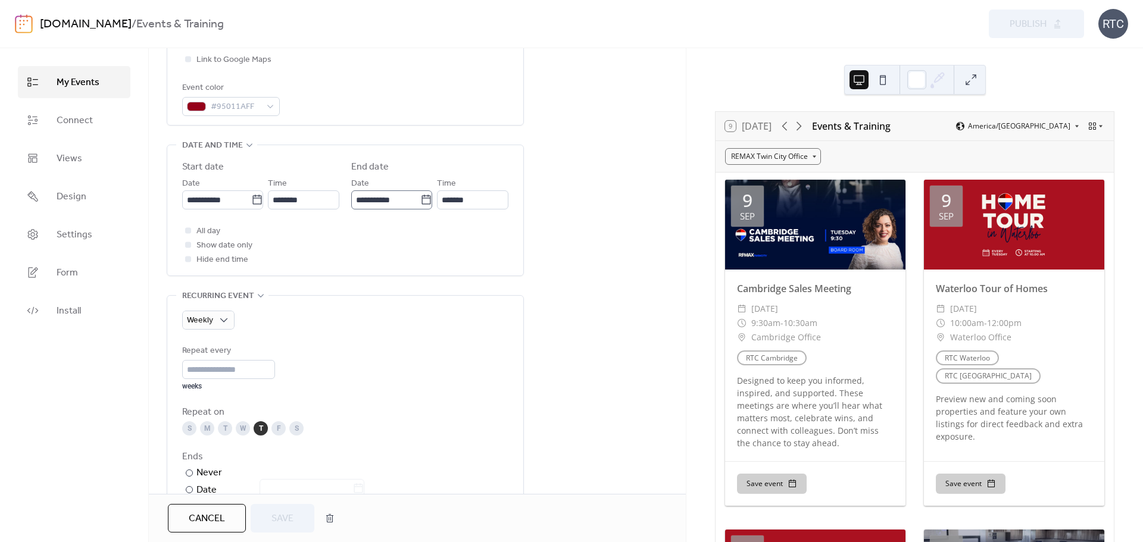
scroll to position [317, 0]
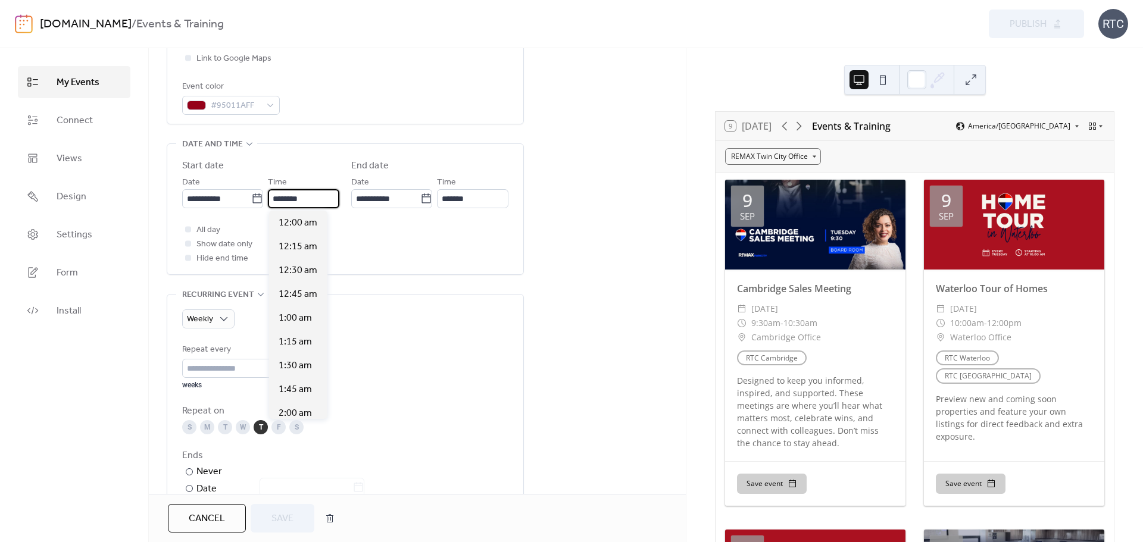
click at [309, 201] on input "********" at bounding box center [303, 198] width 71 height 19
click at [298, 254] on span "10:30 am" at bounding box center [298, 253] width 39 height 14
type input "********"
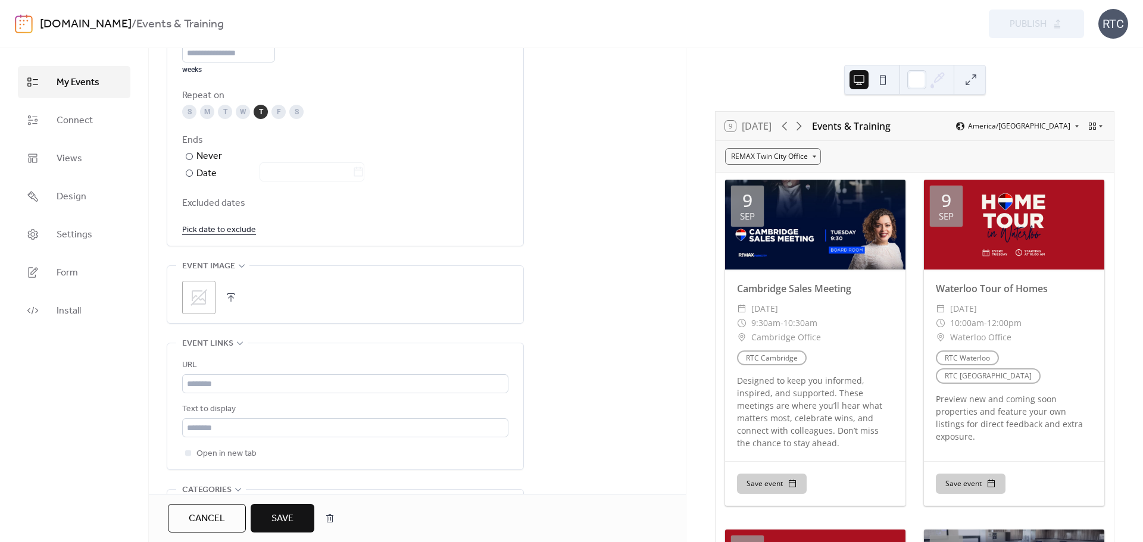
scroll to position [633, 0]
click at [233, 299] on button "button" at bounding box center [231, 297] width 17 height 17
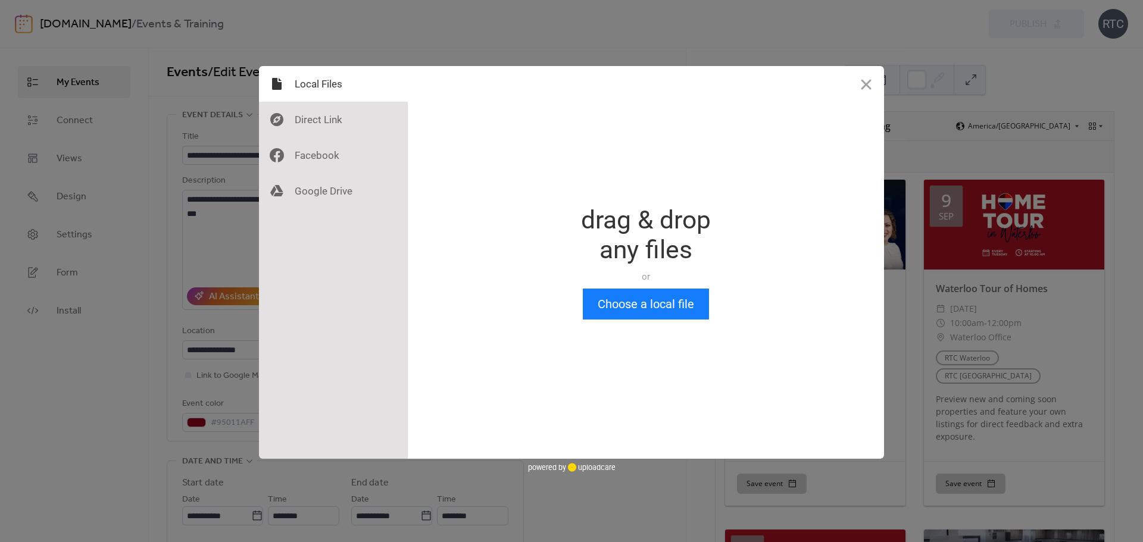
click at [864, 82] on button "Close" at bounding box center [866, 84] width 36 height 36
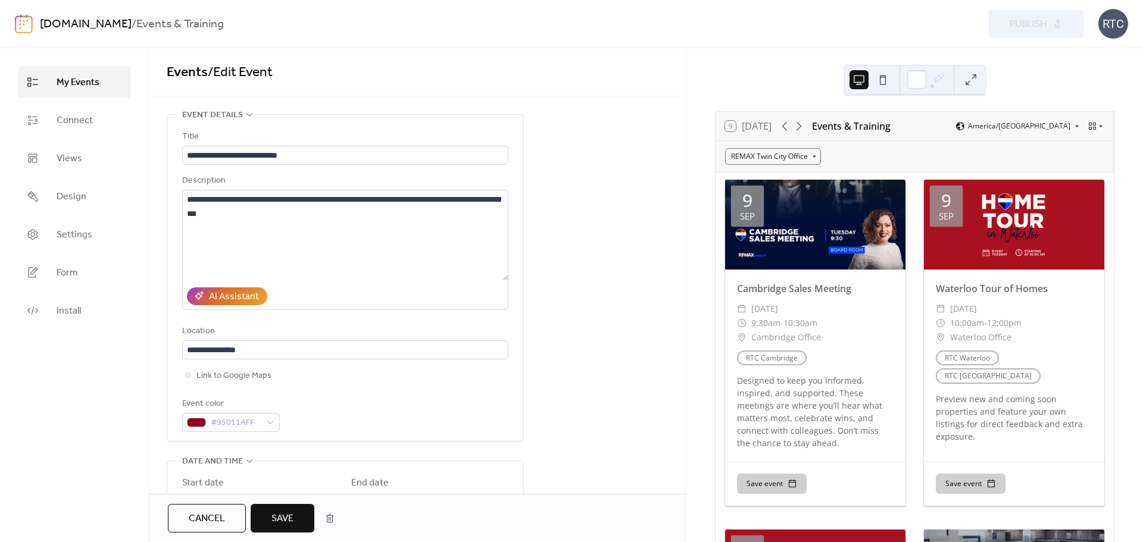
scroll to position [660, 0]
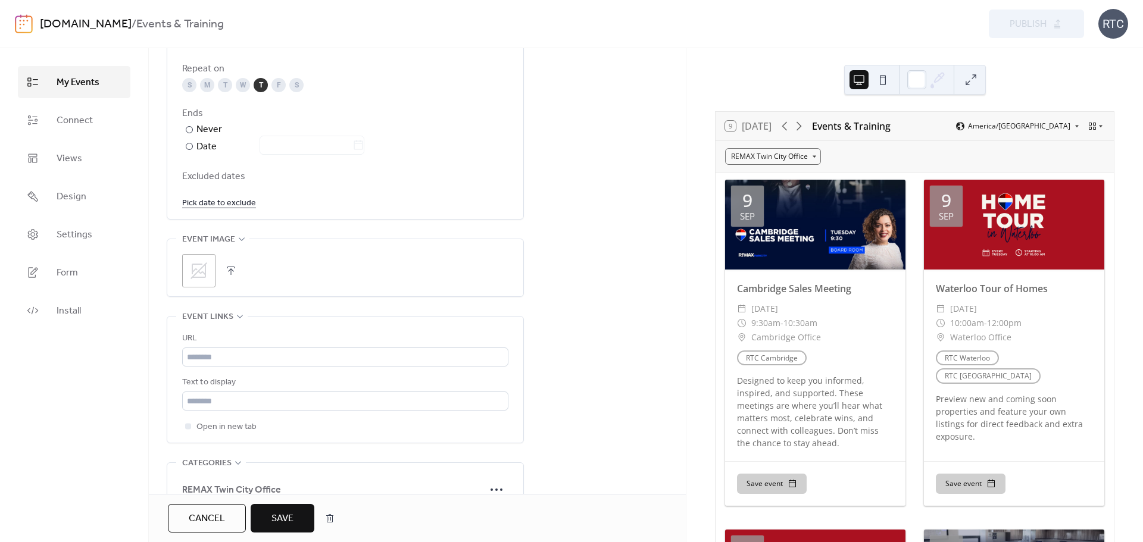
click at [275, 521] on span "Save" at bounding box center [282, 519] width 22 height 14
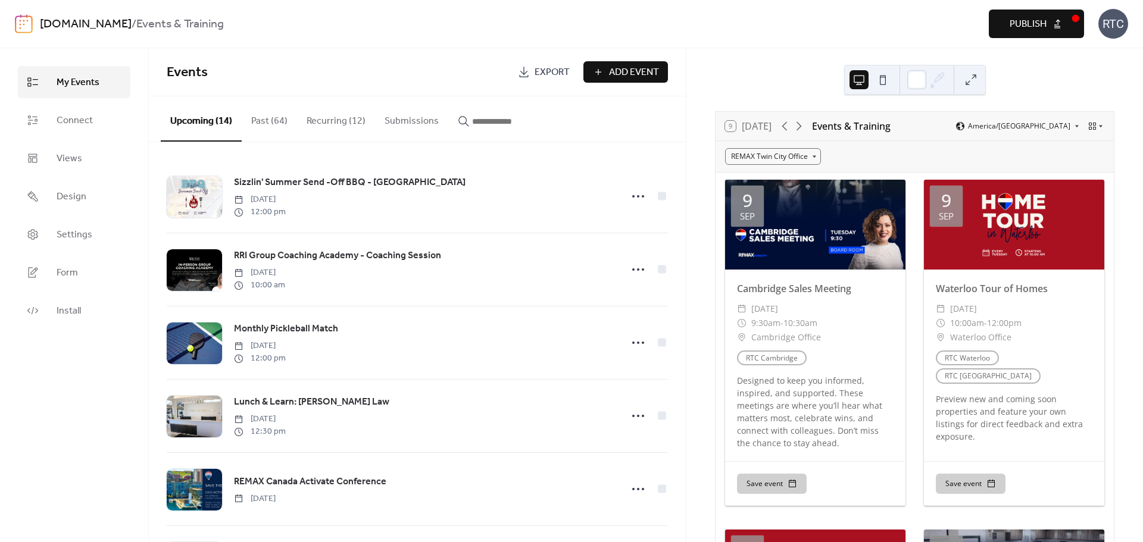
click at [336, 122] on button "Recurring (12)" at bounding box center [336, 118] width 78 height 44
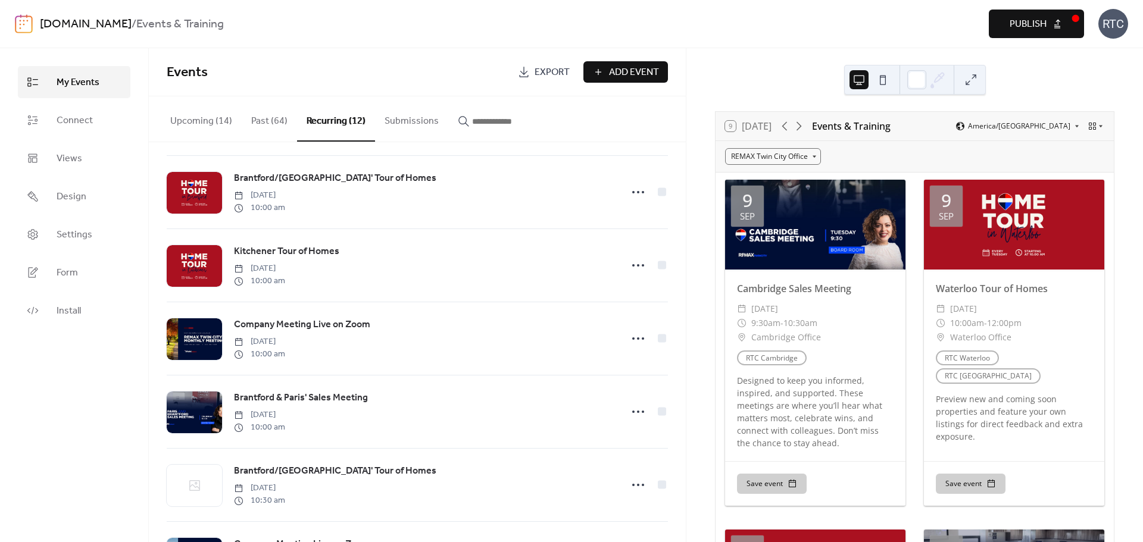
scroll to position [521, 0]
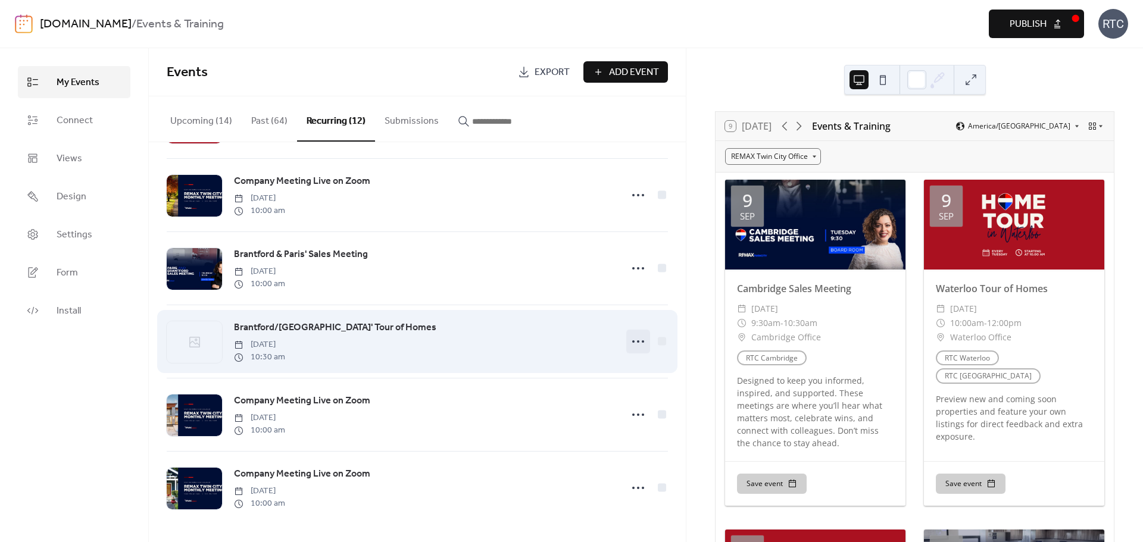
click at [637, 341] on circle at bounding box center [638, 342] width 2 height 2
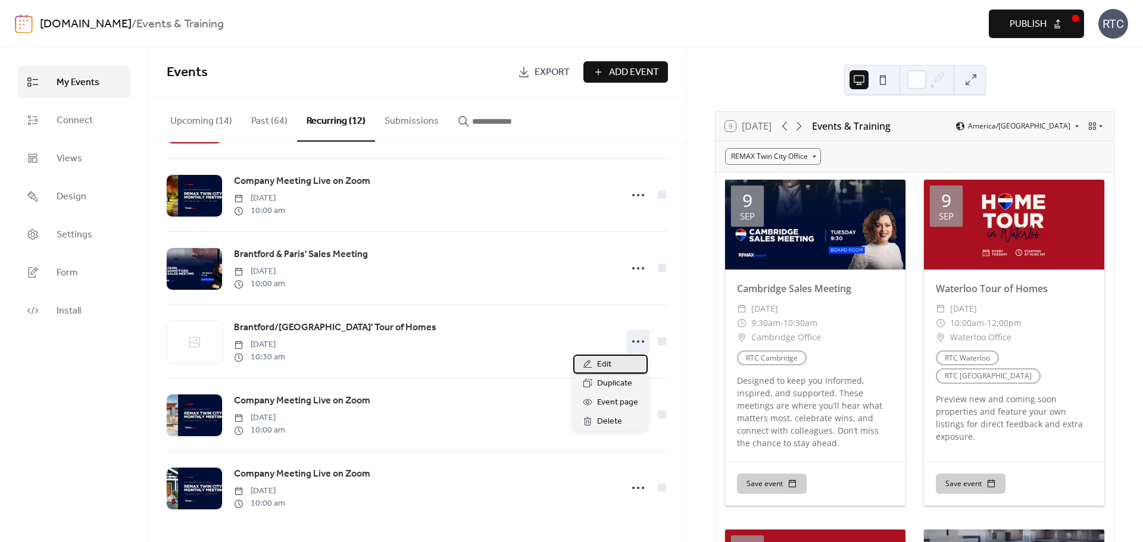
click at [599, 362] on span "Edit" at bounding box center [604, 365] width 14 height 14
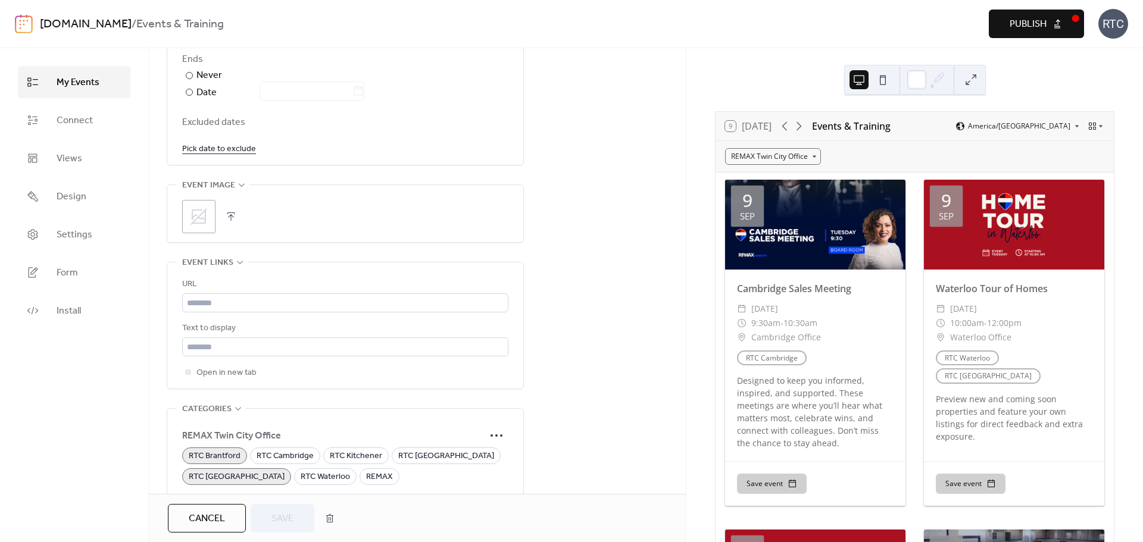
scroll to position [714, 0]
click at [235, 216] on button "button" at bounding box center [231, 216] width 17 height 17
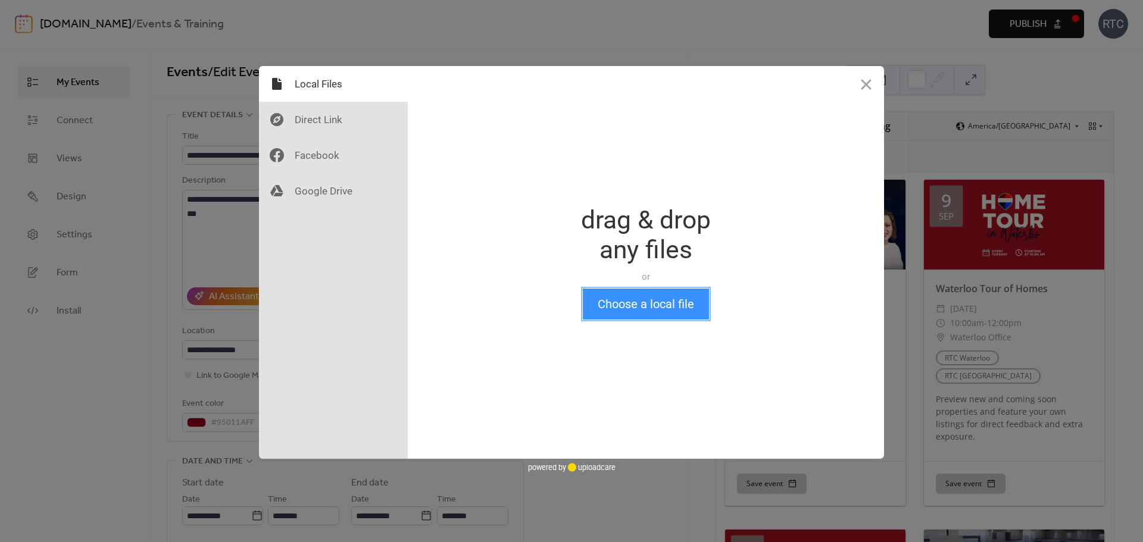
click at [641, 313] on button "Choose a local file" at bounding box center [646, 304] width 126 height 31
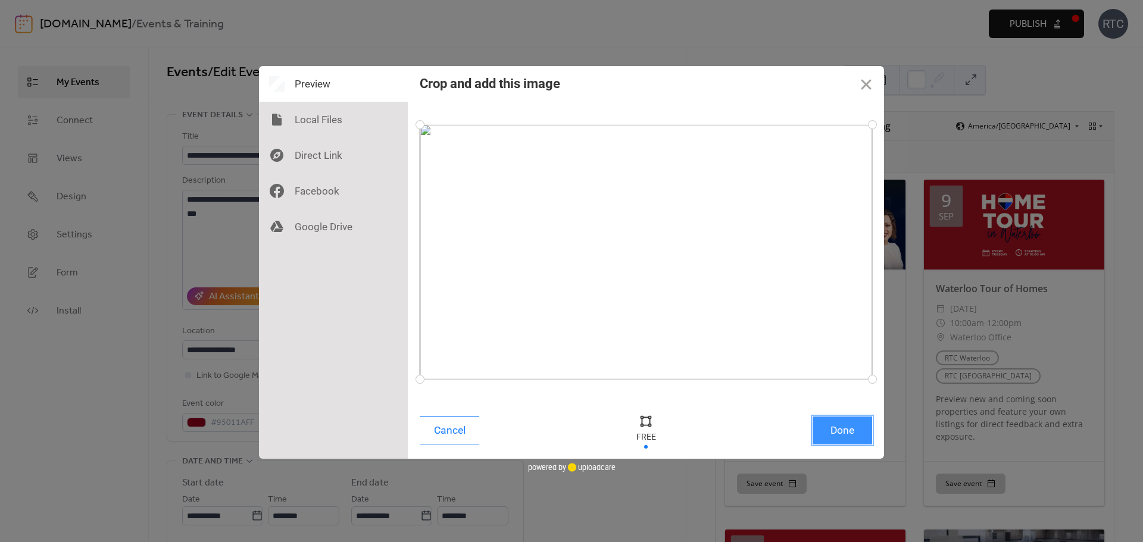
click at [838, 438] on button "Done" at bounding box center [843, 431] width 60 height 28
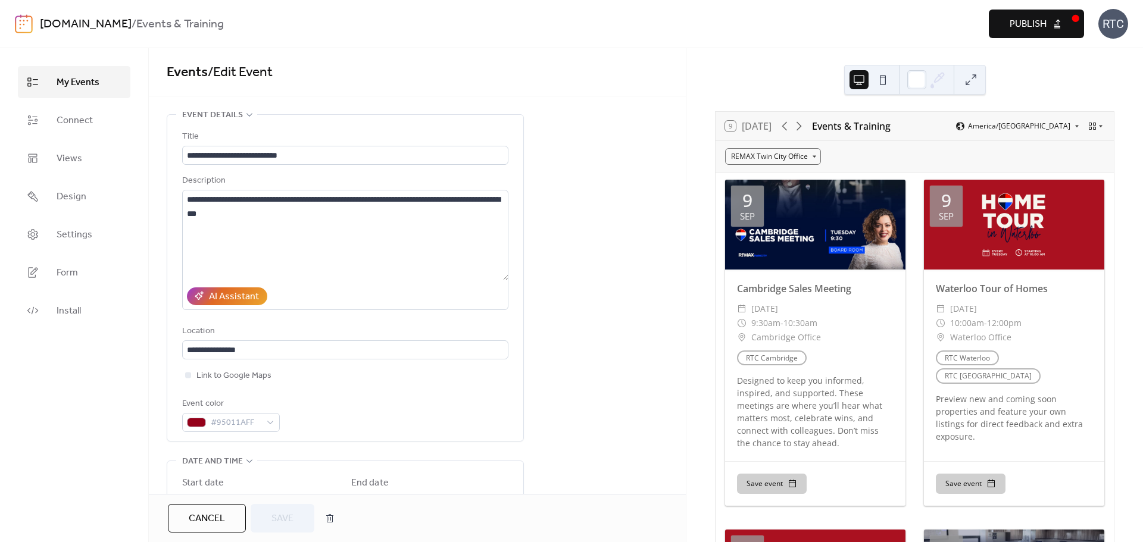
scroll to position [660, 0]
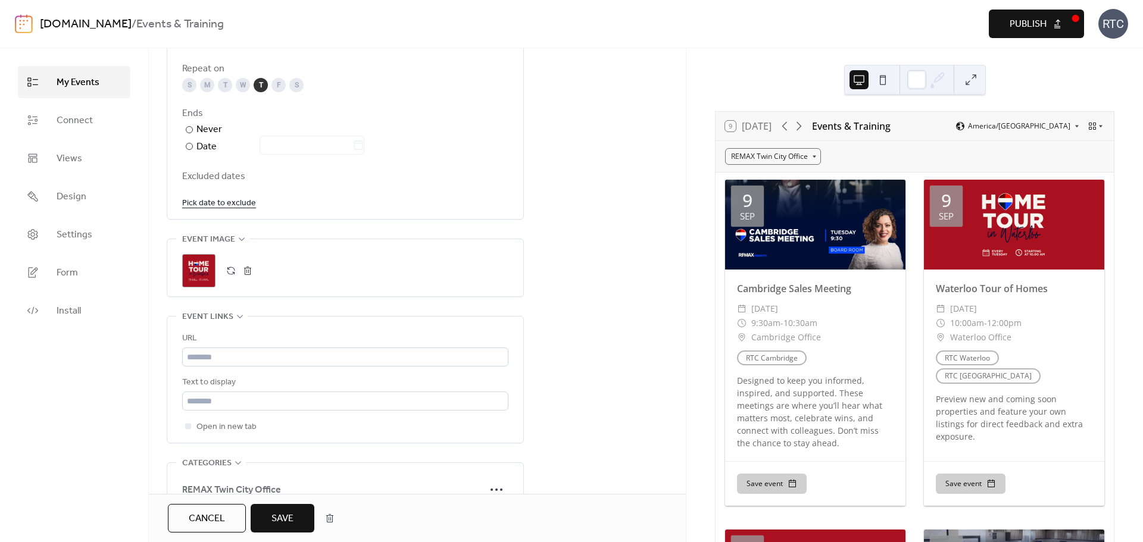
click at [291, 522] on span "Save" at bounding box center [282, 519] width 22 height 14
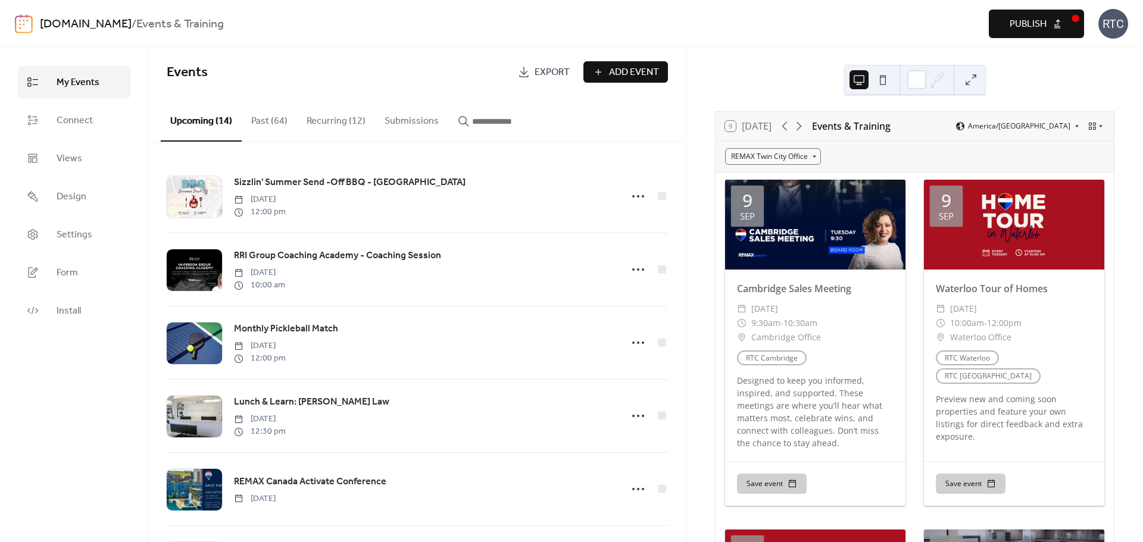
click at [1023, 23] on span "Publish" at bounding box center [1028, 24] width 37 height 14
